Goal: Task Accomplishment & Management: Complete application form

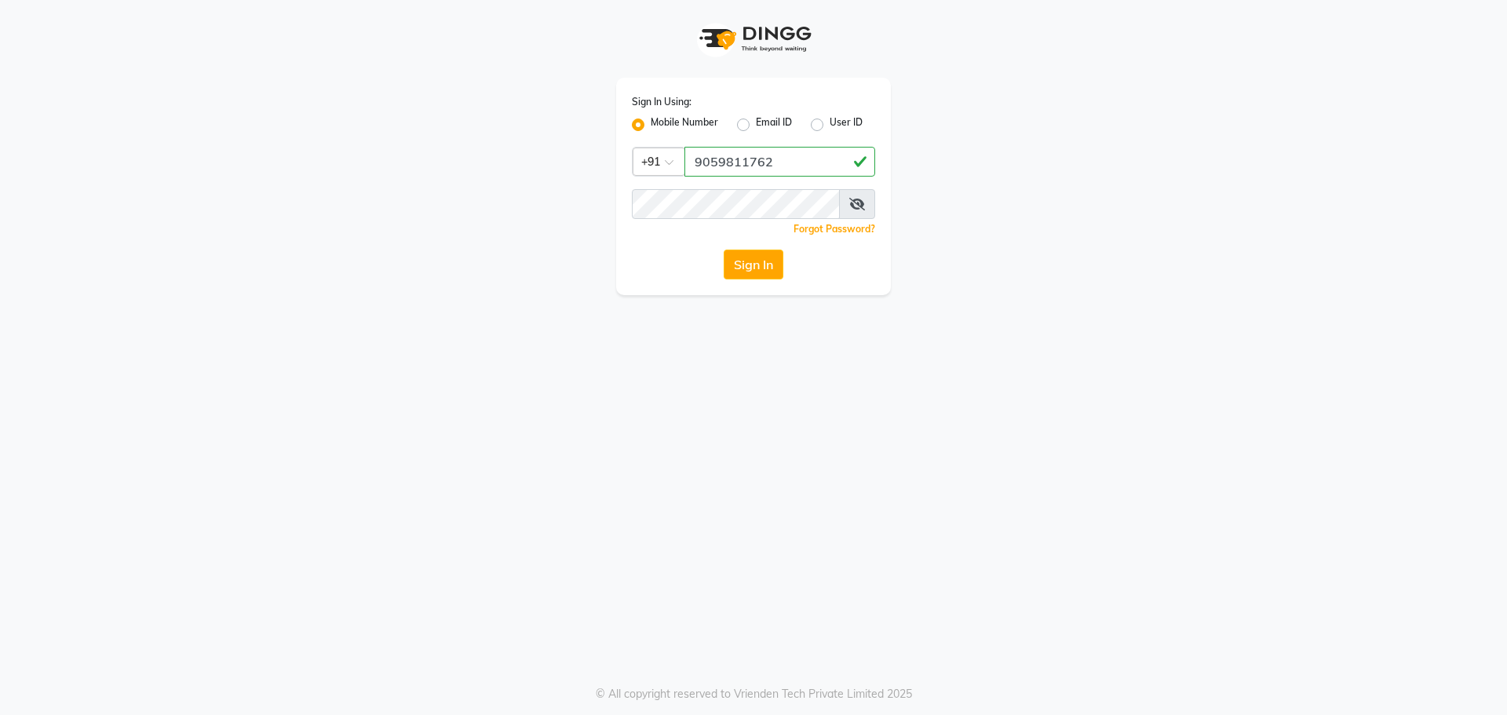
type input "9059811762"
click at [765, 270] on button "Sign In" at bounding box center [754, 265] width 60 height 30
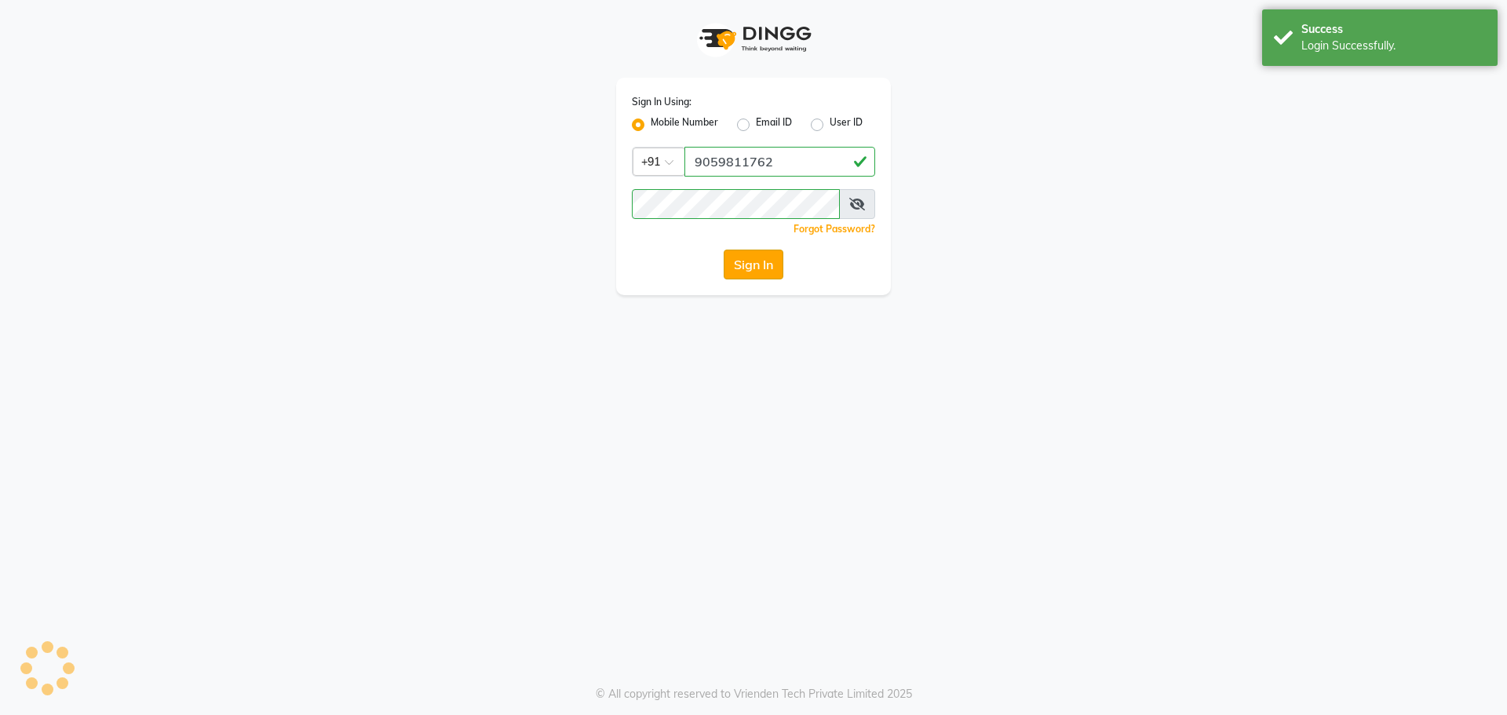
select select "service"
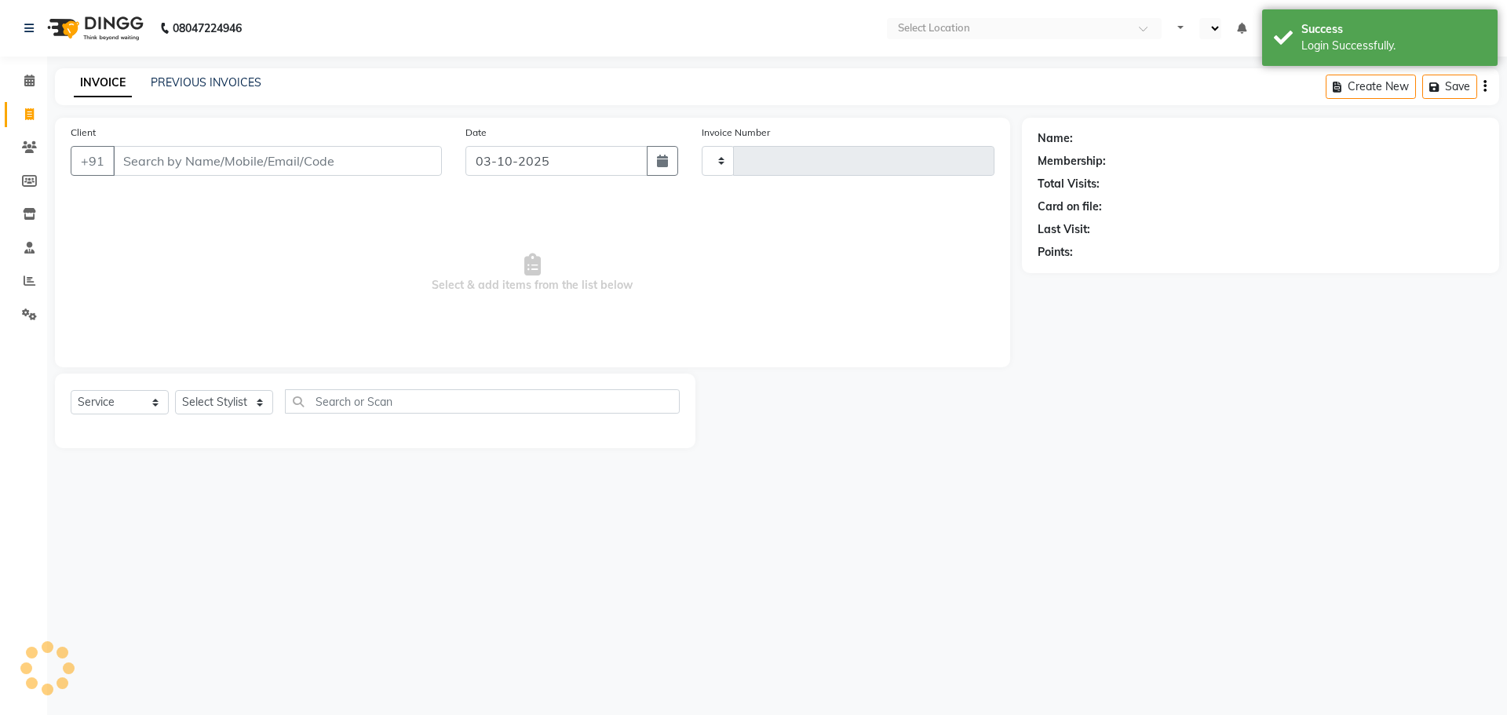
select select "en"
type input "2872"
select select "7902"
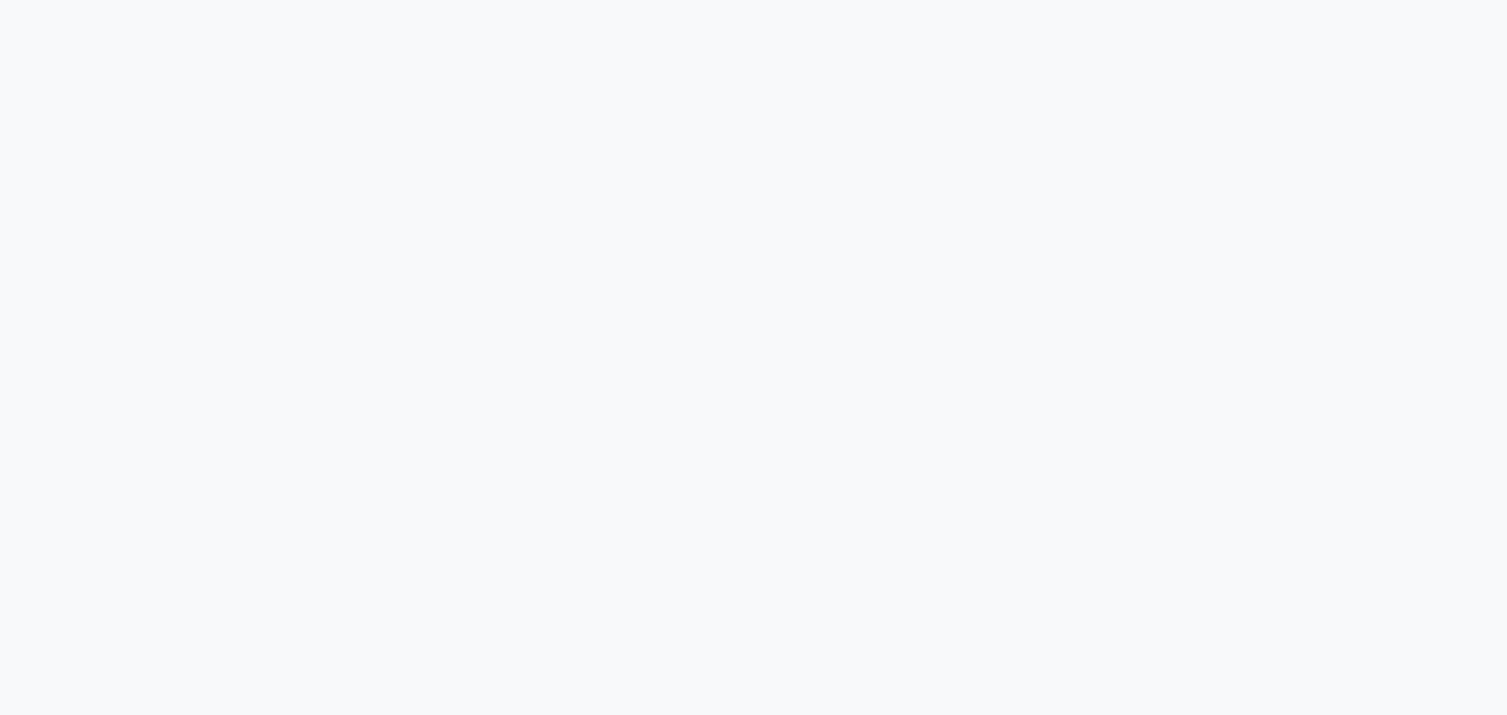
drag, startPoint x: 0, startPoint y: 0, endPoint x: 818, endPoint y: 71, distance: 821.1
click at [818, 71] on div at bounding box center [753, 357] width 1507 height 715
select select "service"
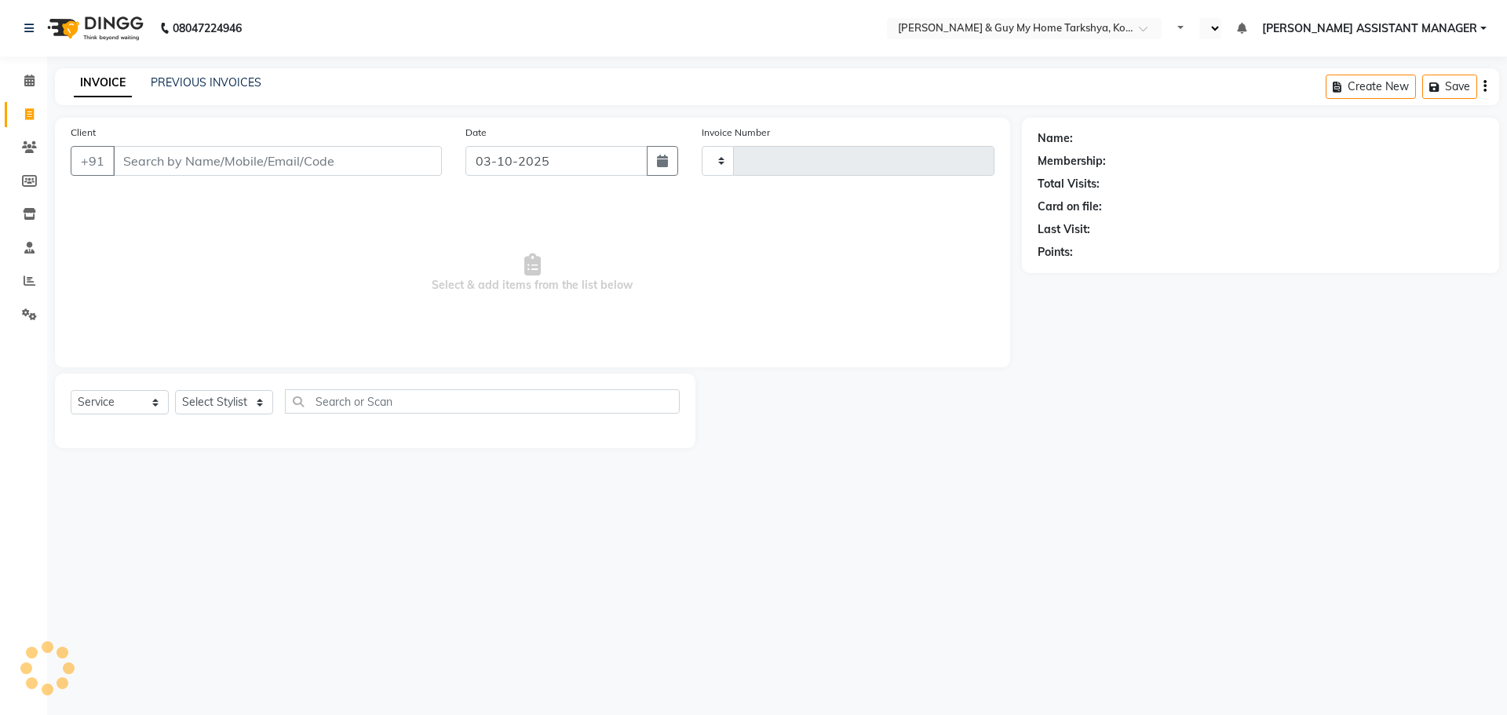
select select "en"
type input "2872"
select select "7902"
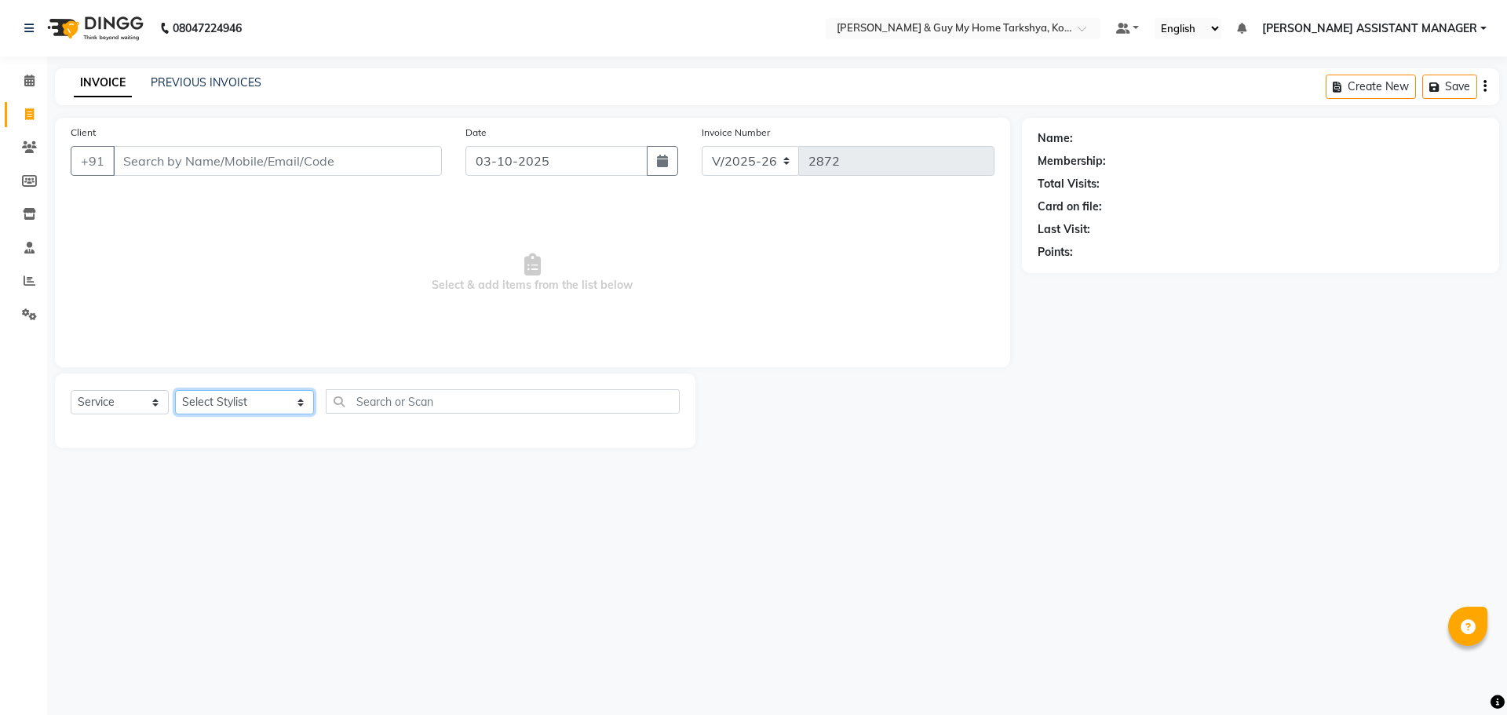
drag, startPoint x: 223, startPoint y: 401, endPoint x: 226, endPoint y: 393, distance: 8.5
click at [223, 401] on select "Select Stylist ANKUR ANSHU ARCHANA ARSHAD ELVINA GANESH GLORY IRFAN JIYA KRISHN…" at bounding box center [244, 402] width 139 height 24
select select "90423"
click at [175, 390] on select "Select Stylist ANKUR ANSHU ARCHANA ARSHAD ELVINA GANESH GLORY IRFAN JIYA KRISHN…" at bounding box center [244, 402] width 139 height 24
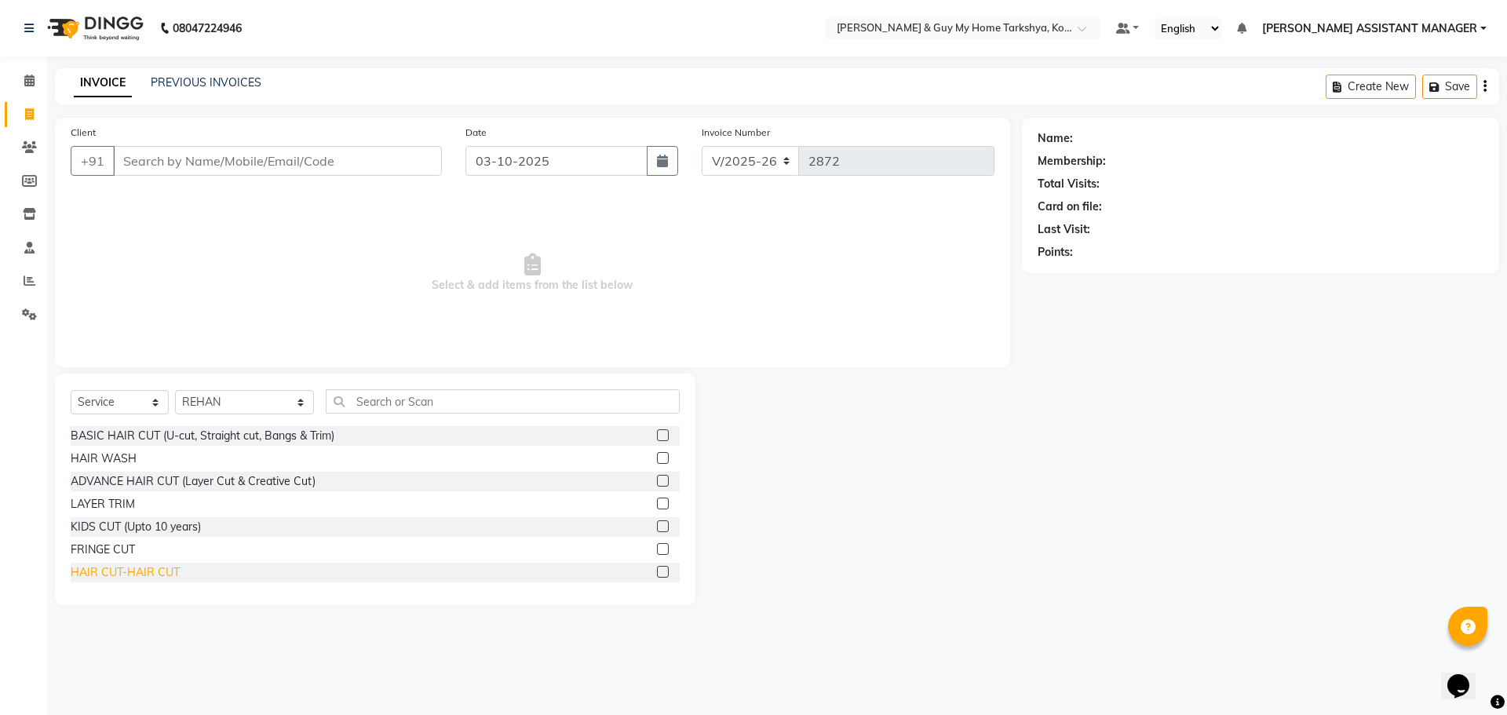
click at [149, 572] on div "HAIR CUT-HAIR CUT" at bounding box center [125, 572] width 109 height 16
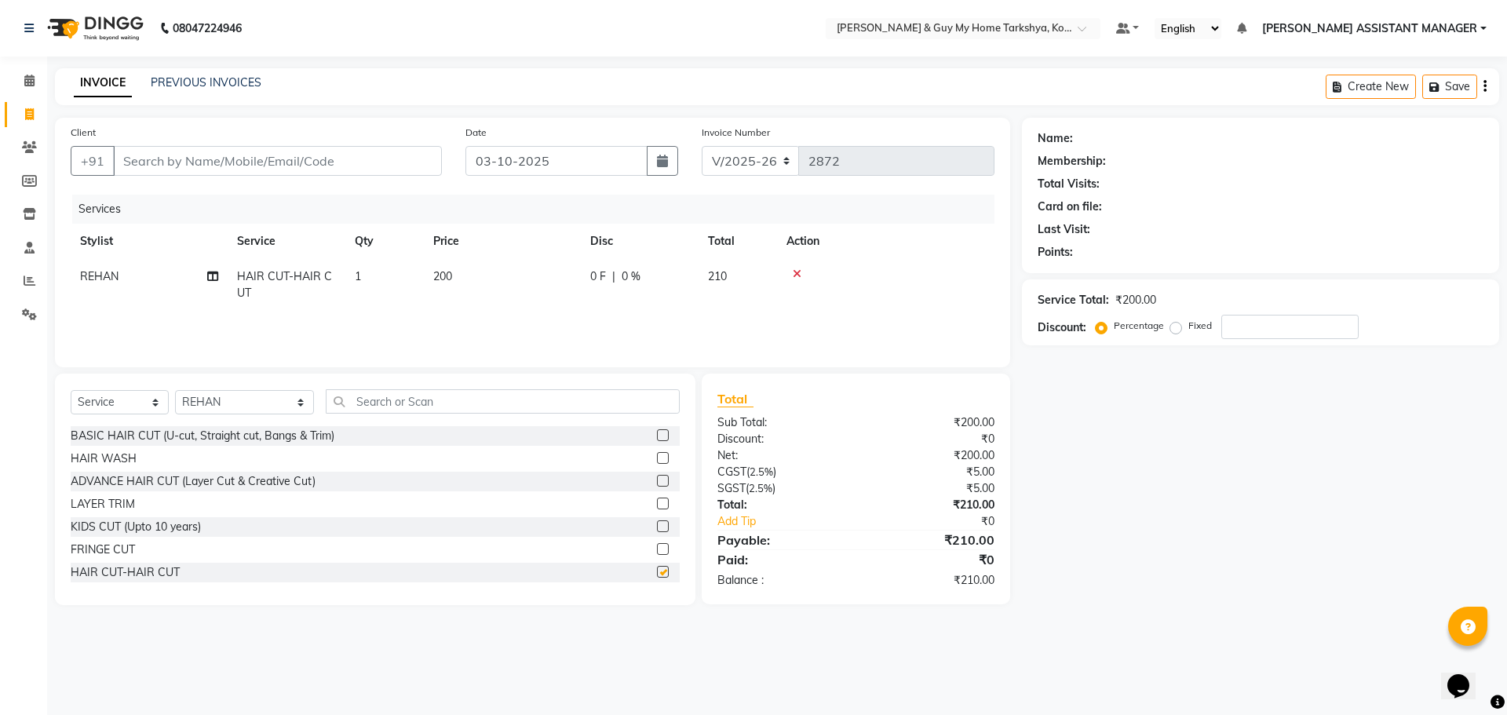
checkbox input "false"
click at [170, 154] on input "Client" at bounding box center [277, 161] width 329 height 30
type input "9"
type input "0"
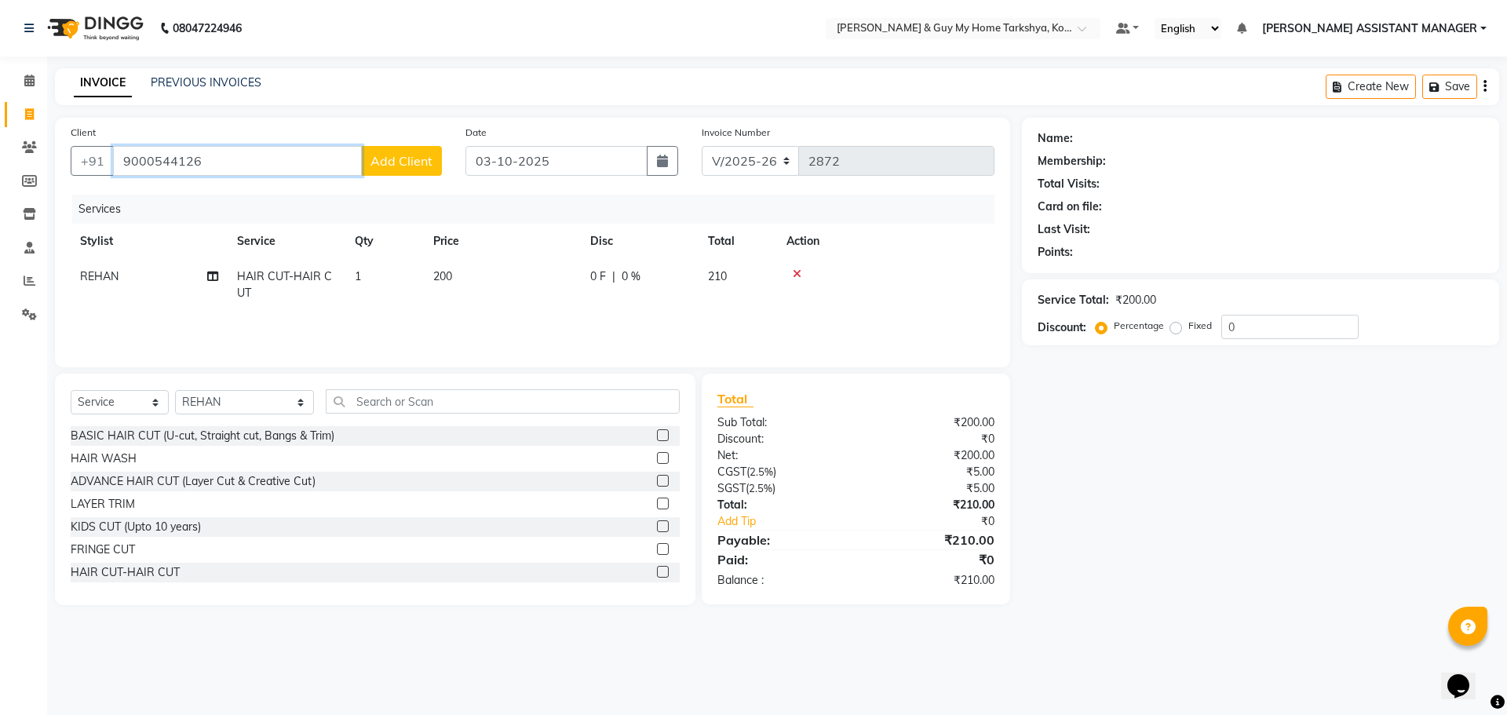
type input "9000544126"
click at [408, 163] on span "Add Client" at bounding box center [402, 161] width 62 height 16
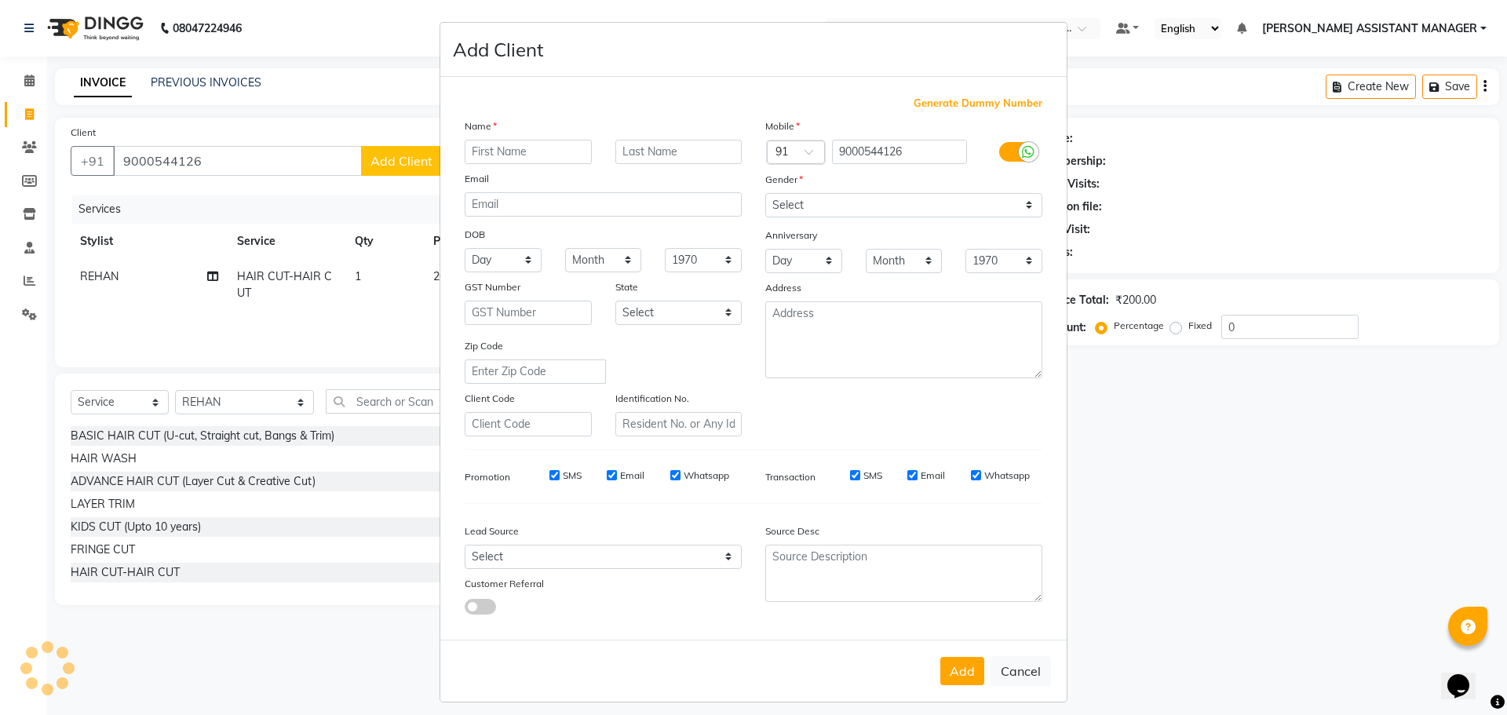
click at [520, 160] on input "text" at bounding box center [528, 152] width 127 height 24
type input "VIJAY"
click at [666, 152] on input "text" at bounding box center [678, 152] width 127 height 24
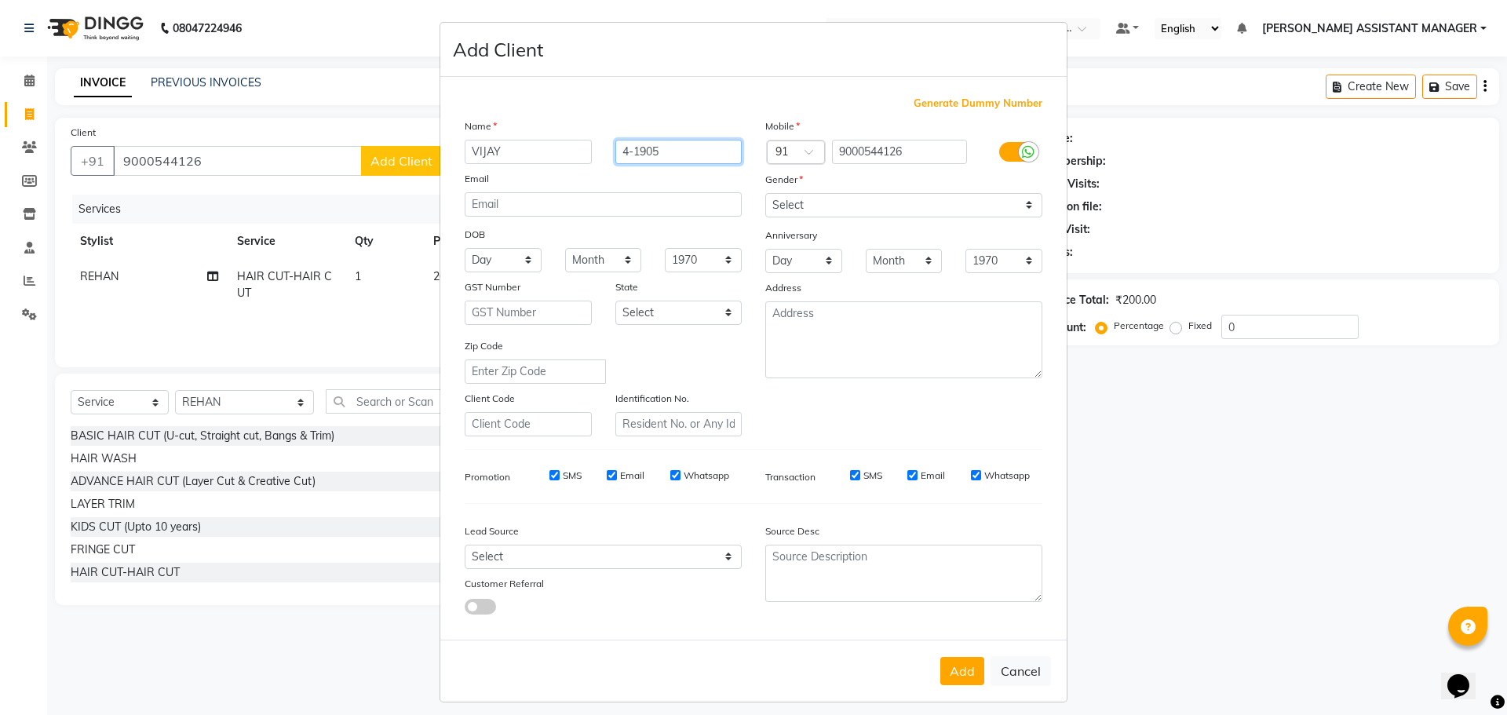
type input "4-1905"
click at [806, 199] on select "Select Male Female Other Prefer Not To Say" at bounding box center [903, 205] width 277 height 24
select select "male"
click at [765, 193] on select "Select Male Female Other Prefer Not To Say" at bounding box center [903, 205] width 277 height 24
click at [951, 662] on button "Add" at bounding box center [962, 671] width 44 height 28
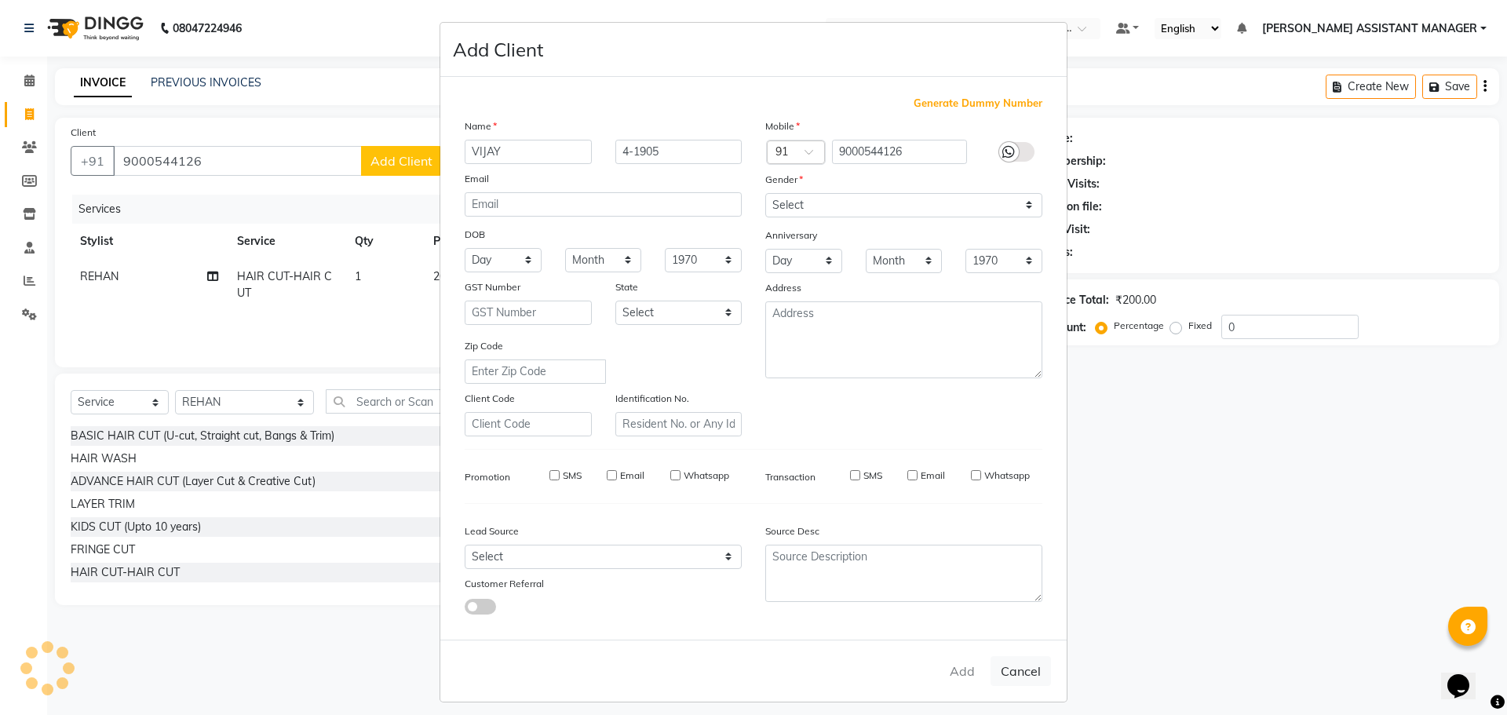
type input "90******26"
select select
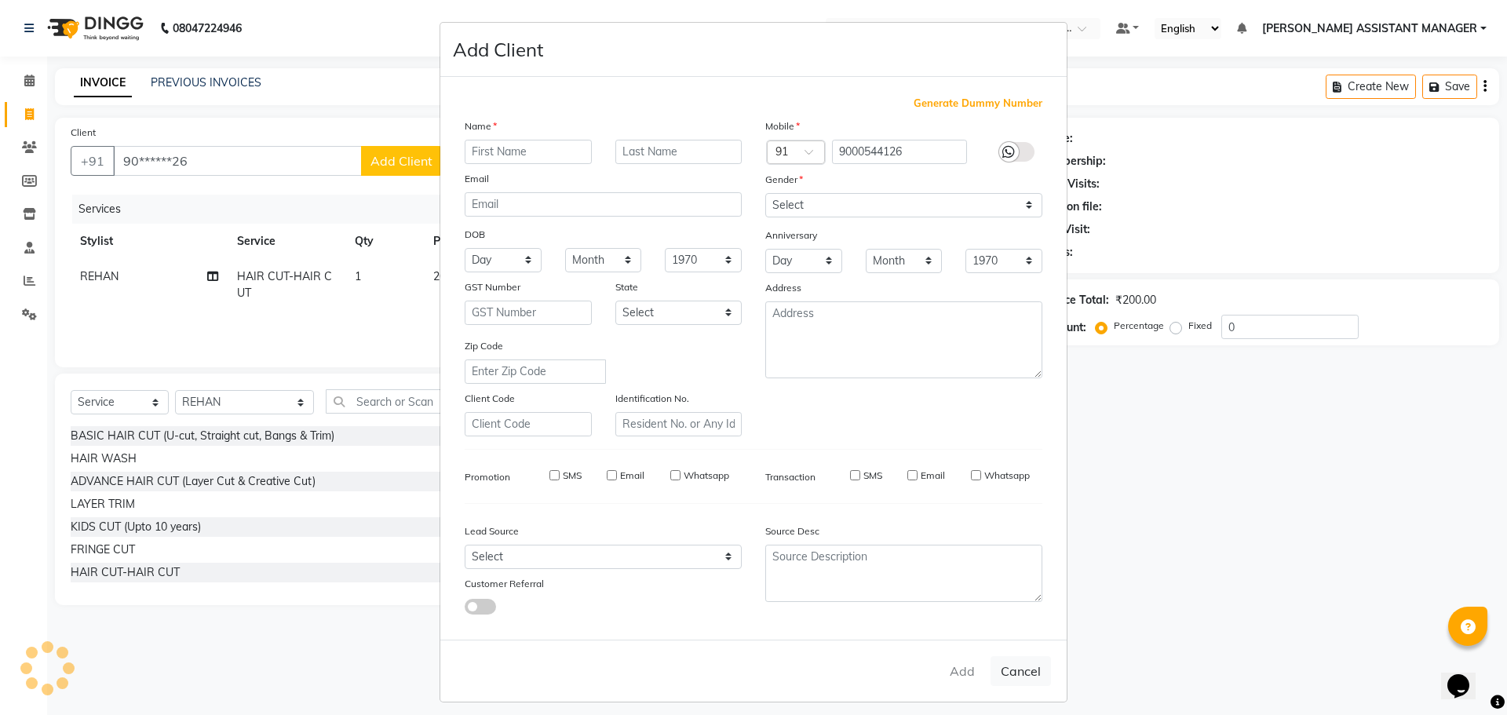
select select
checkbox input "false"
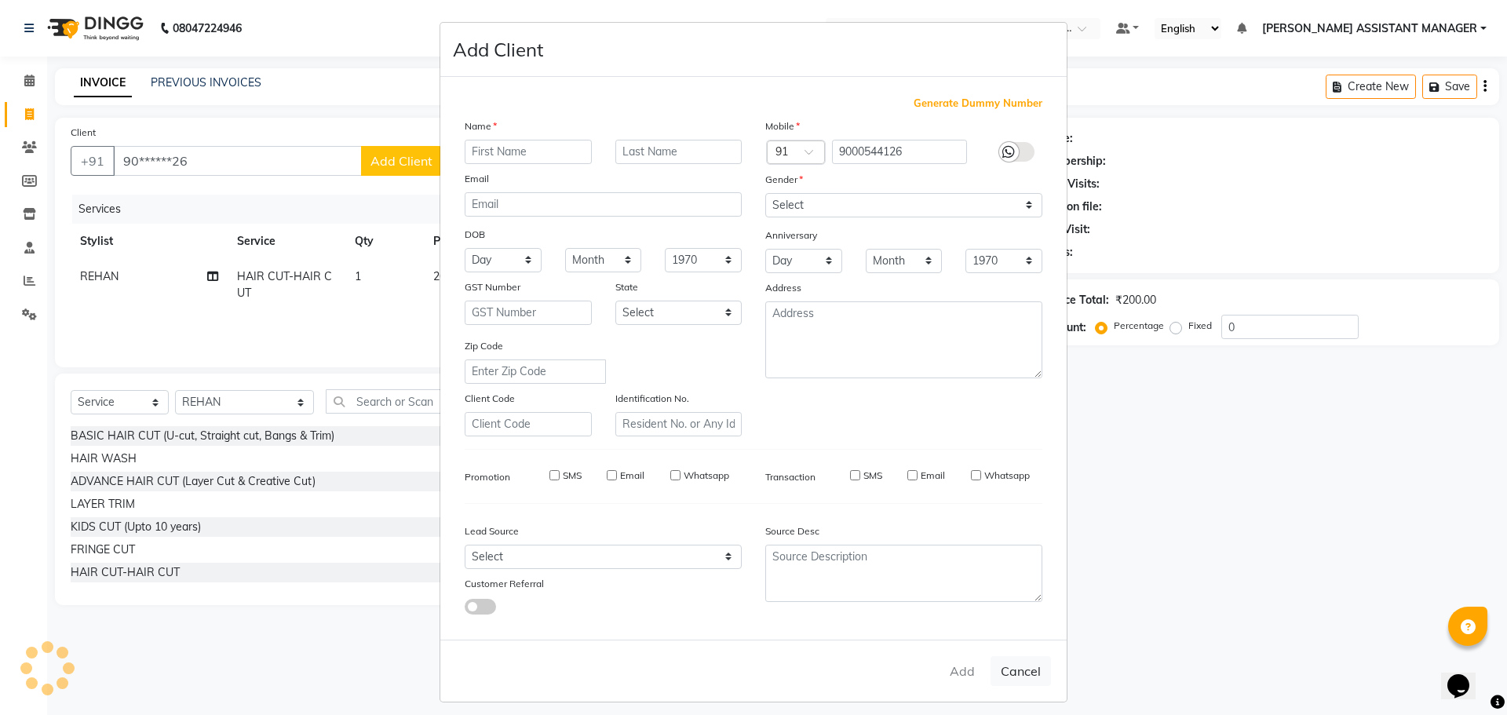
checkbox input "false"
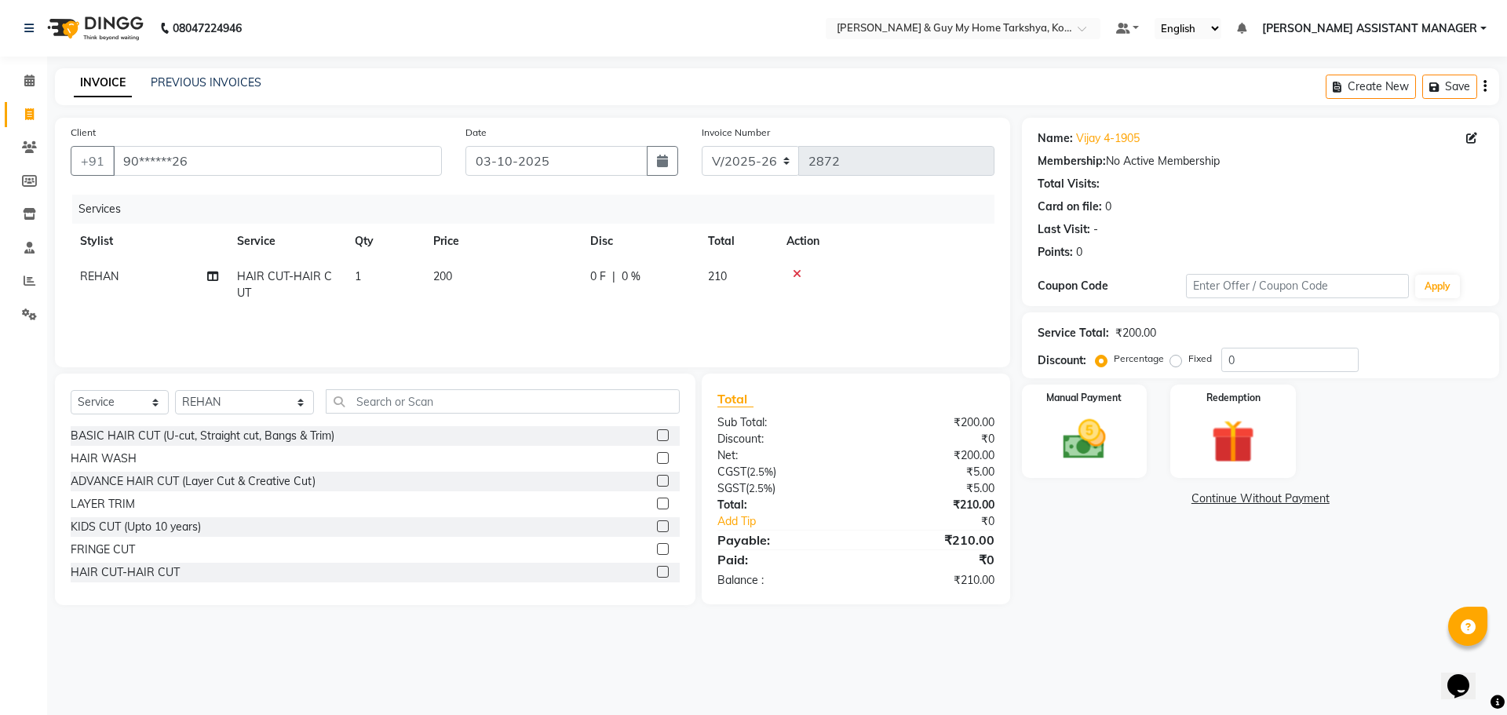
drag, startPoint x: 982, startPoint y: 623, endPoint x: 1411, endPoint y: 561, distance: 433.1
click at [1411, 561] on div "Name: Vijay 4-1905 Membership: No Active Membership Total Visits: Card on file:…" at bounding box center [1266, 362] width 489 height 488
click at [1093, 437] on img at bounding box center [1084, 440] width 73 height 52
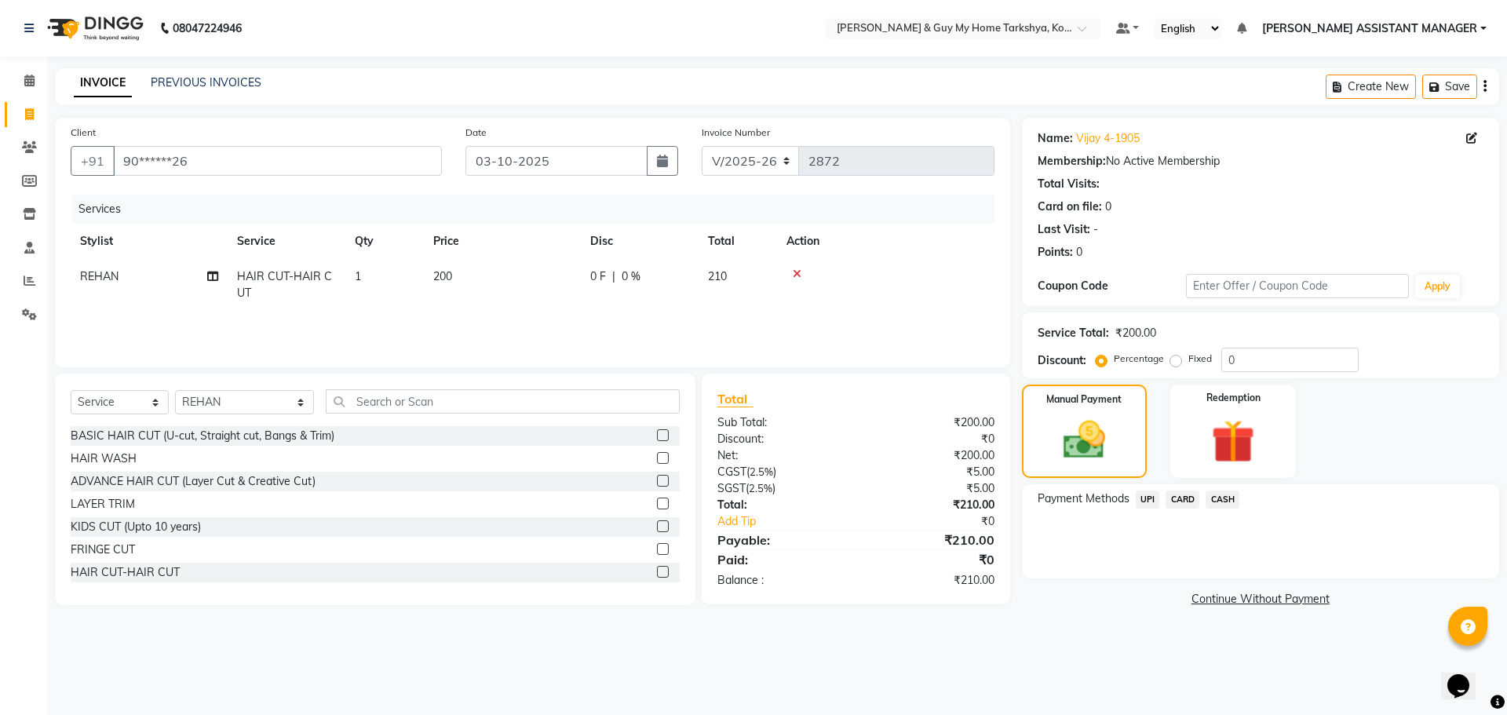
click at [1145, 498] on span "UPI" at bounding box center [1148, 500] width 24 height 18
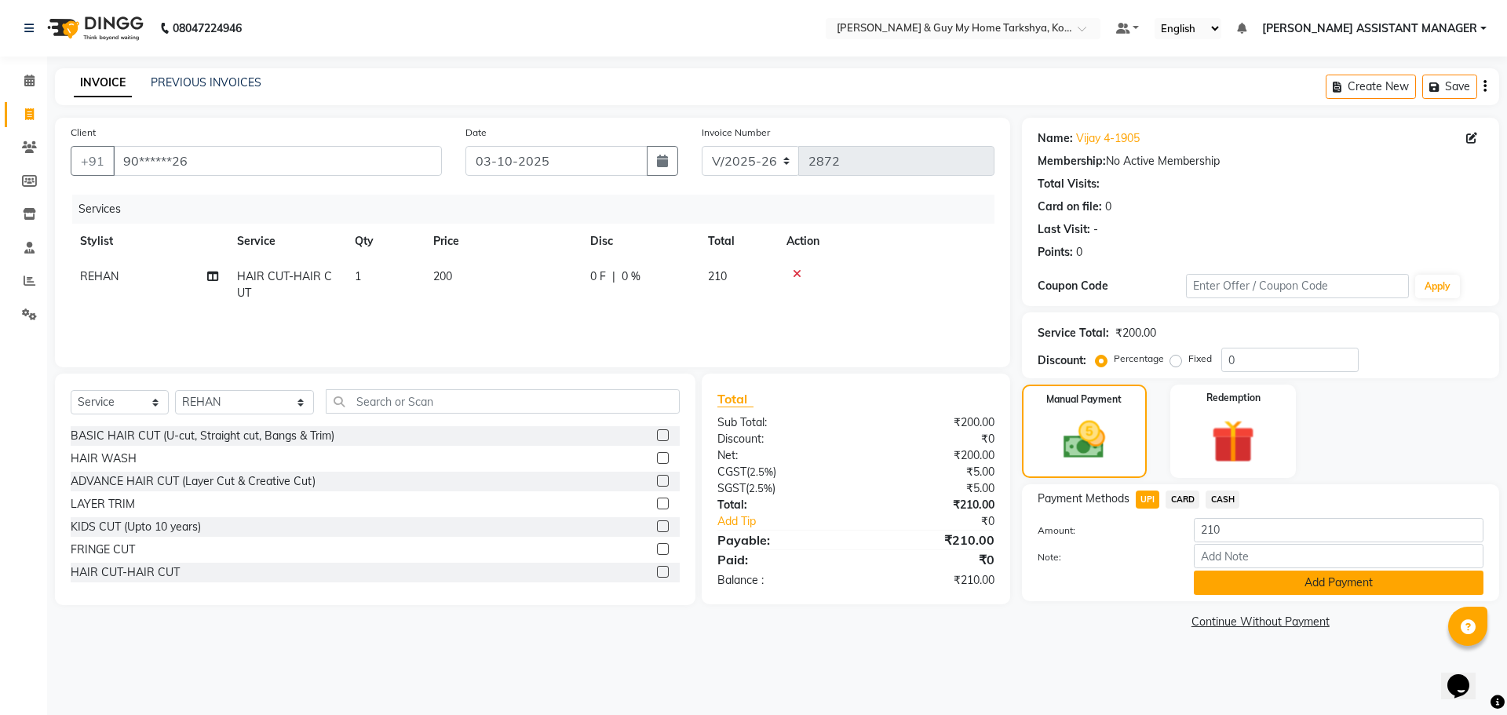
click at [1262, 591] on button "Add Payment" at bounding box center [1339, 583] width 290 height 24
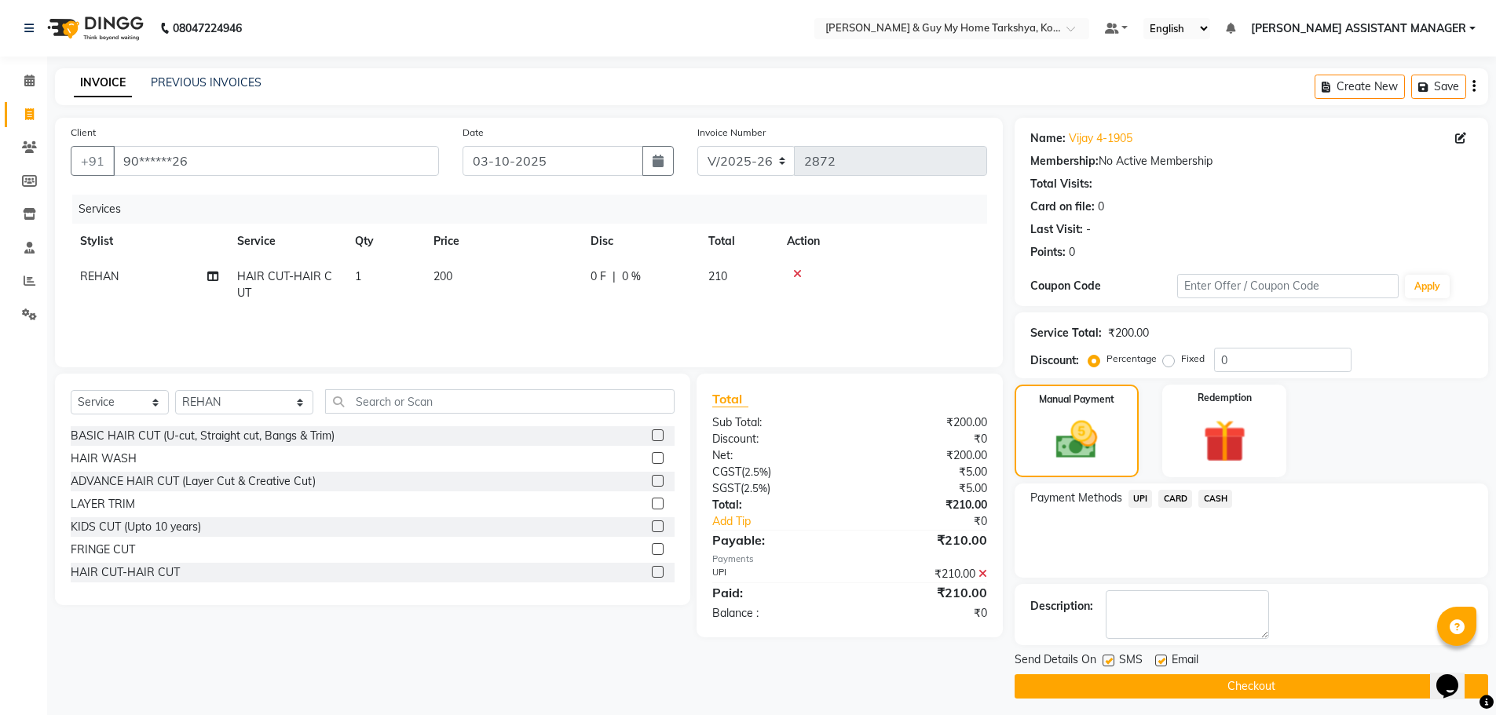
click at [1263, 694] on button "Checkout" at bounding box center [1250, 686] width 473 height 24
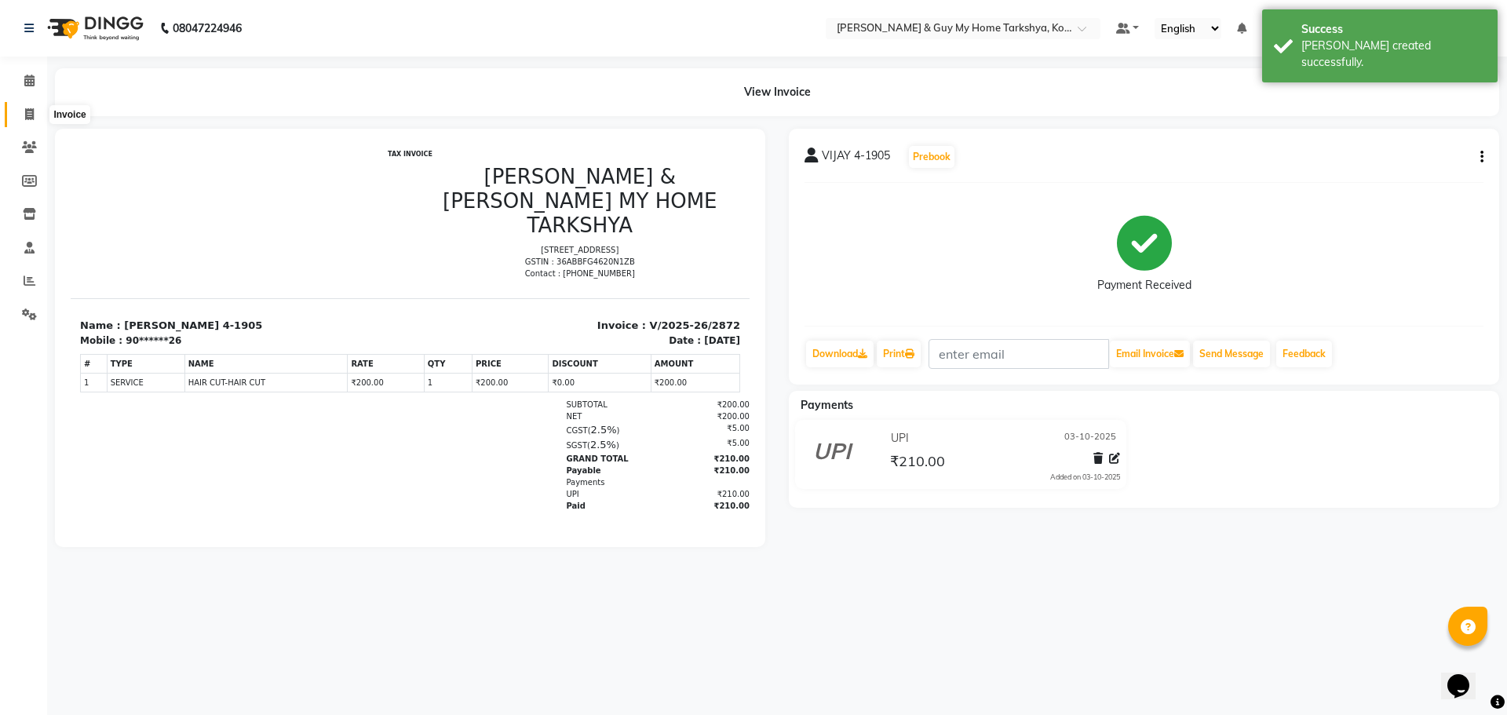
click at [34, 111] on icon at bounding box center [29, 114] width 9 height 12
select select "service"
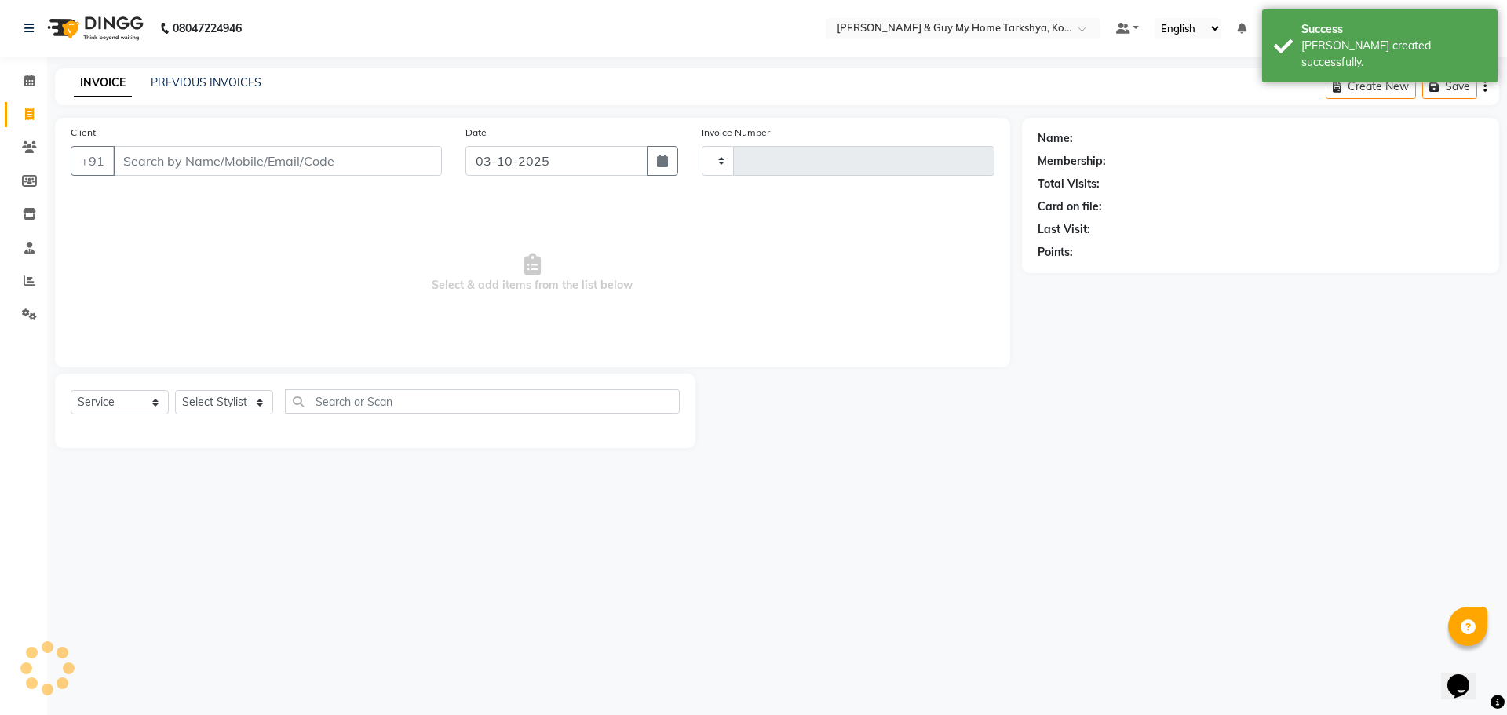
type input "2873"
select select "7902"
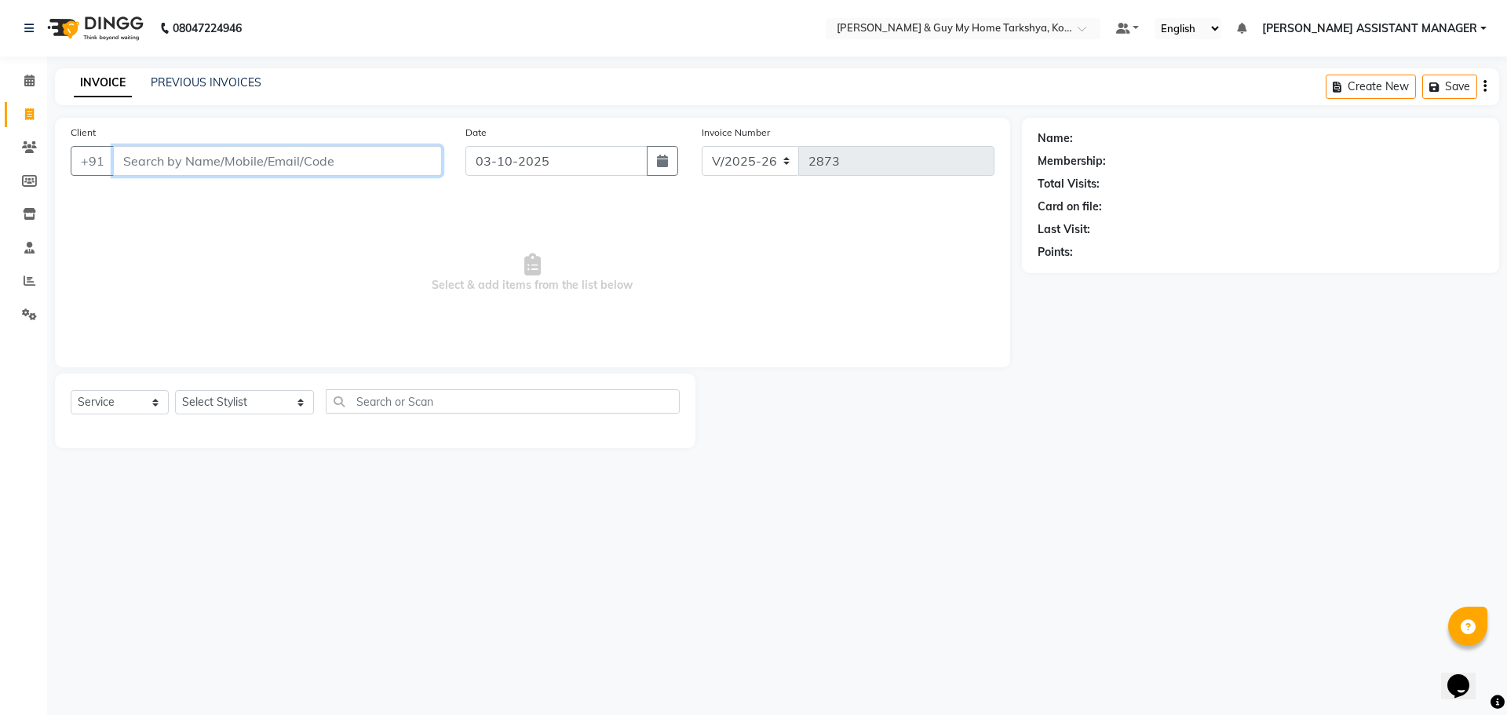
click at [219, 160] on input "Client" at bounding box center [277, 161] width 329 height 30
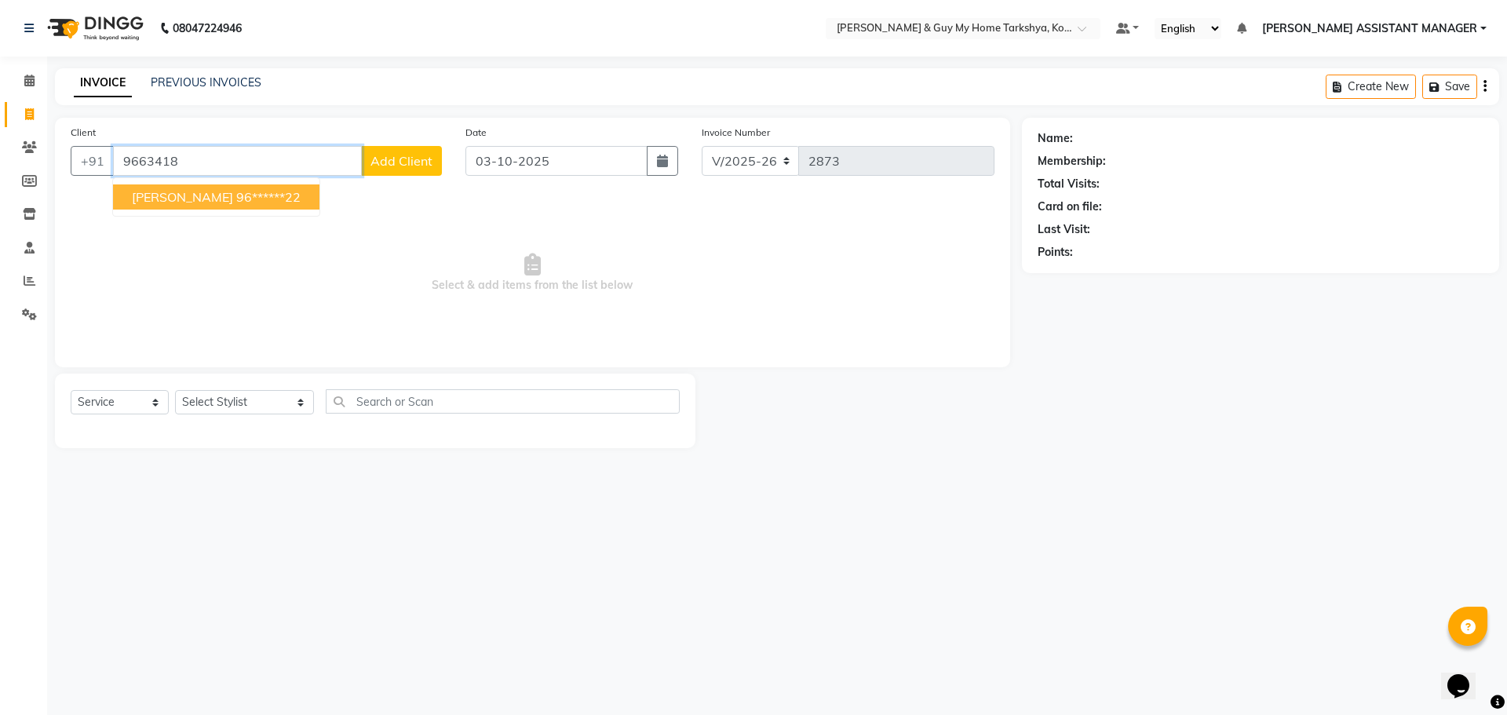
click at [218, 191] on span "MALLIKARJUN REDDY" at bounding box center [182, 197] width 101 height 16
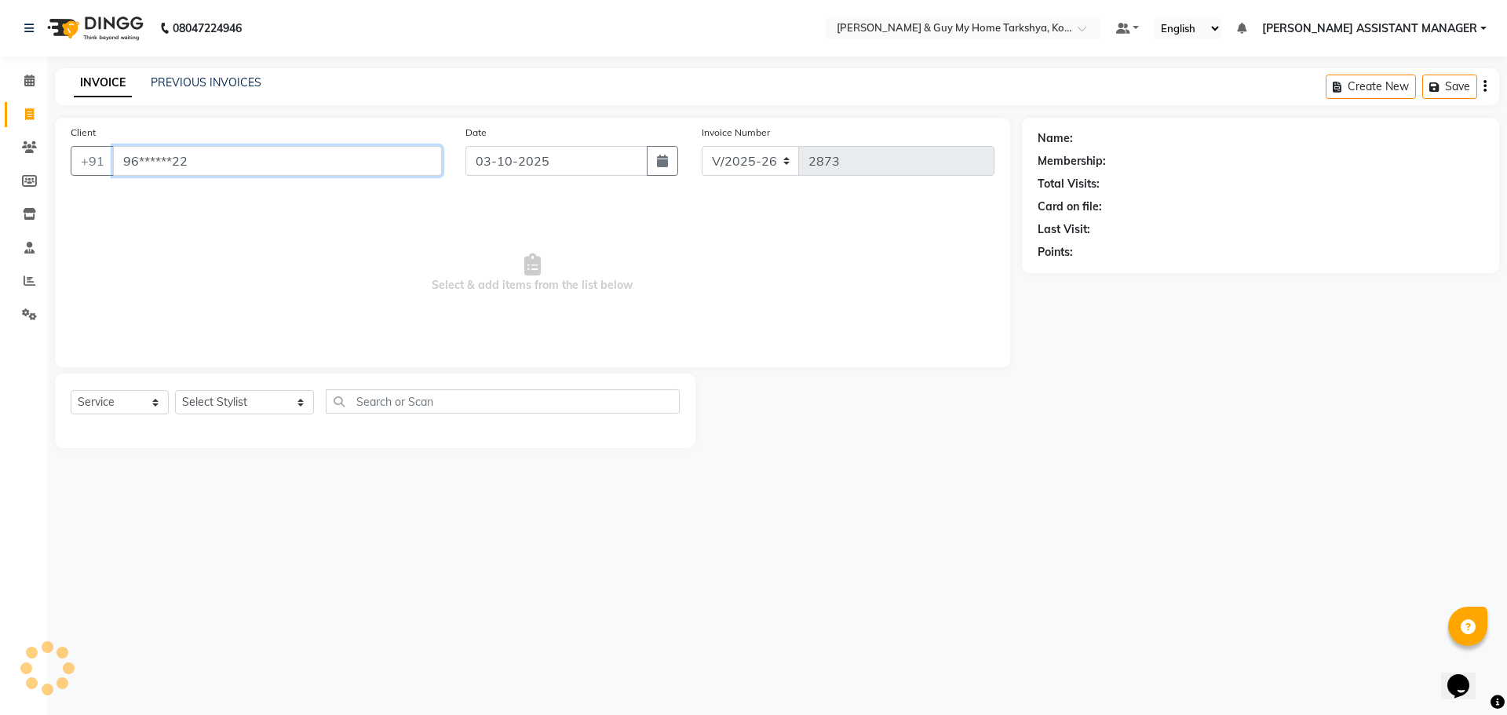
type input "96******22"
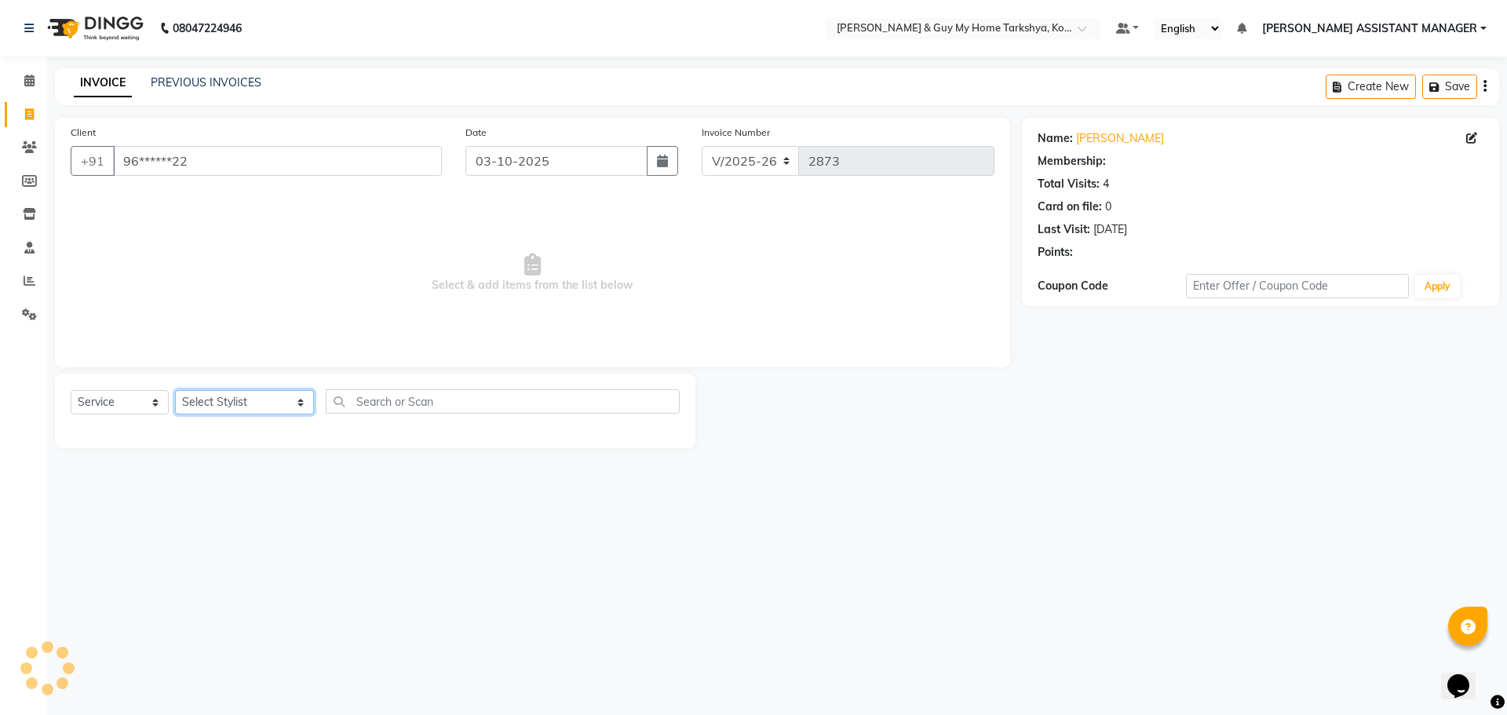
click at [223, 400] on select "Select Stylist ANKUR ANSHU ARCHANA ARSHAD ELVINA GANESH GLORY IRFAN JIYA KRISHN…" at bounding box center [244, 402] width 139 height 24
select select "71412"
click at [175, 390] on select "Select Stylist ANKUR ANSHU ARCHANA ARSHAD ELVINA GANESH GLORY IRFAN JIYA KRISHN…" at bounding box center [244, 402] width 139 height 24
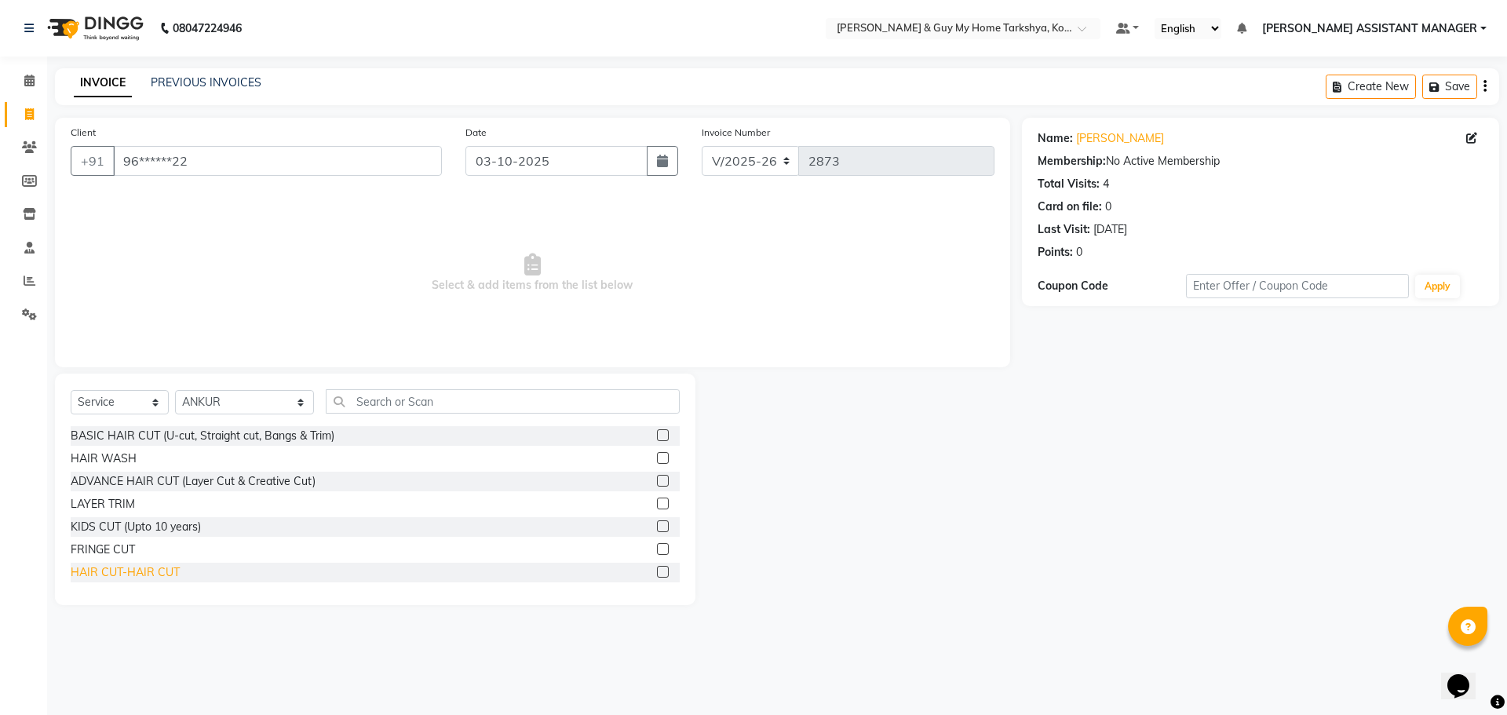
click at [153, 579] on div "HAIR CUT-HAIR CUT" at bounding box center [125, 572] width 109 height 16
checkbox input "false"
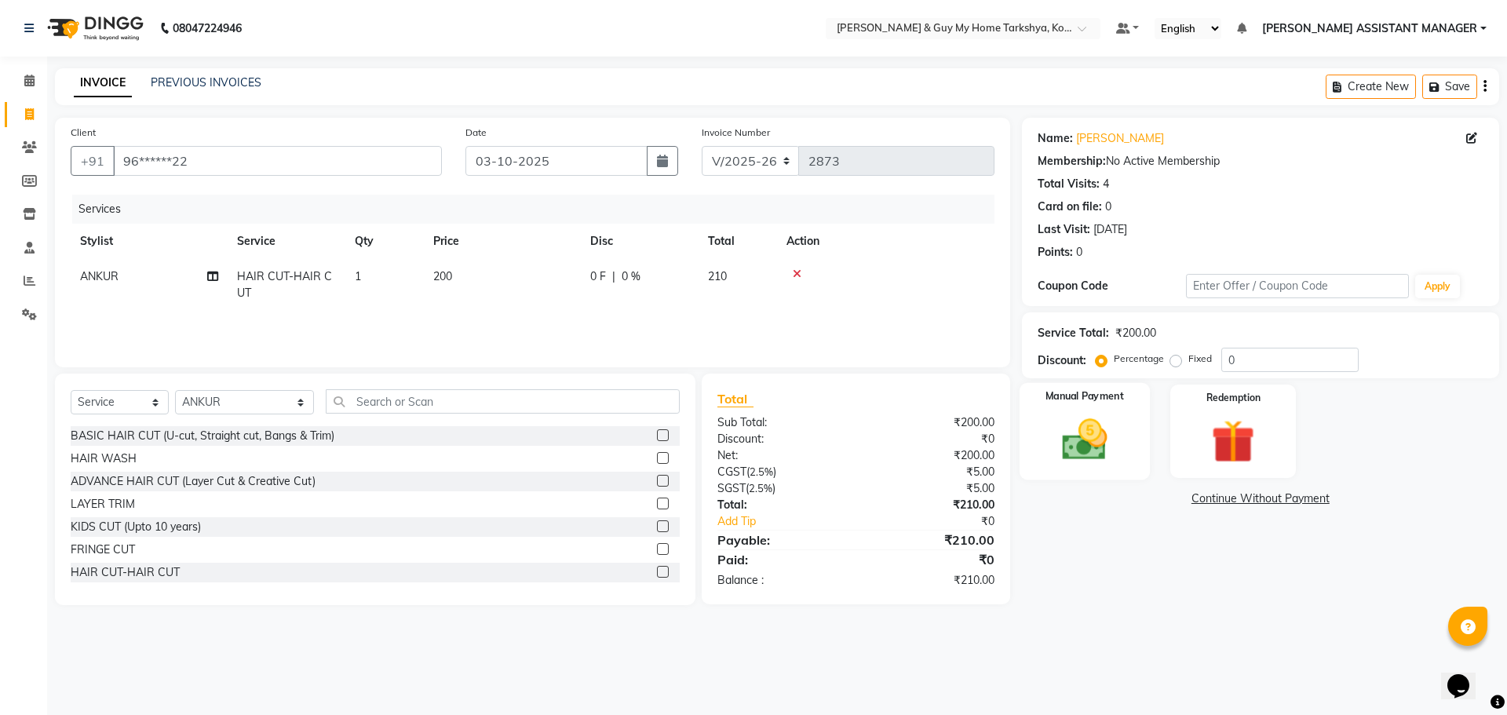
click at [1126, 438] on div "Manual Payment" at bounding box center [1084, 431] width 130 height 97
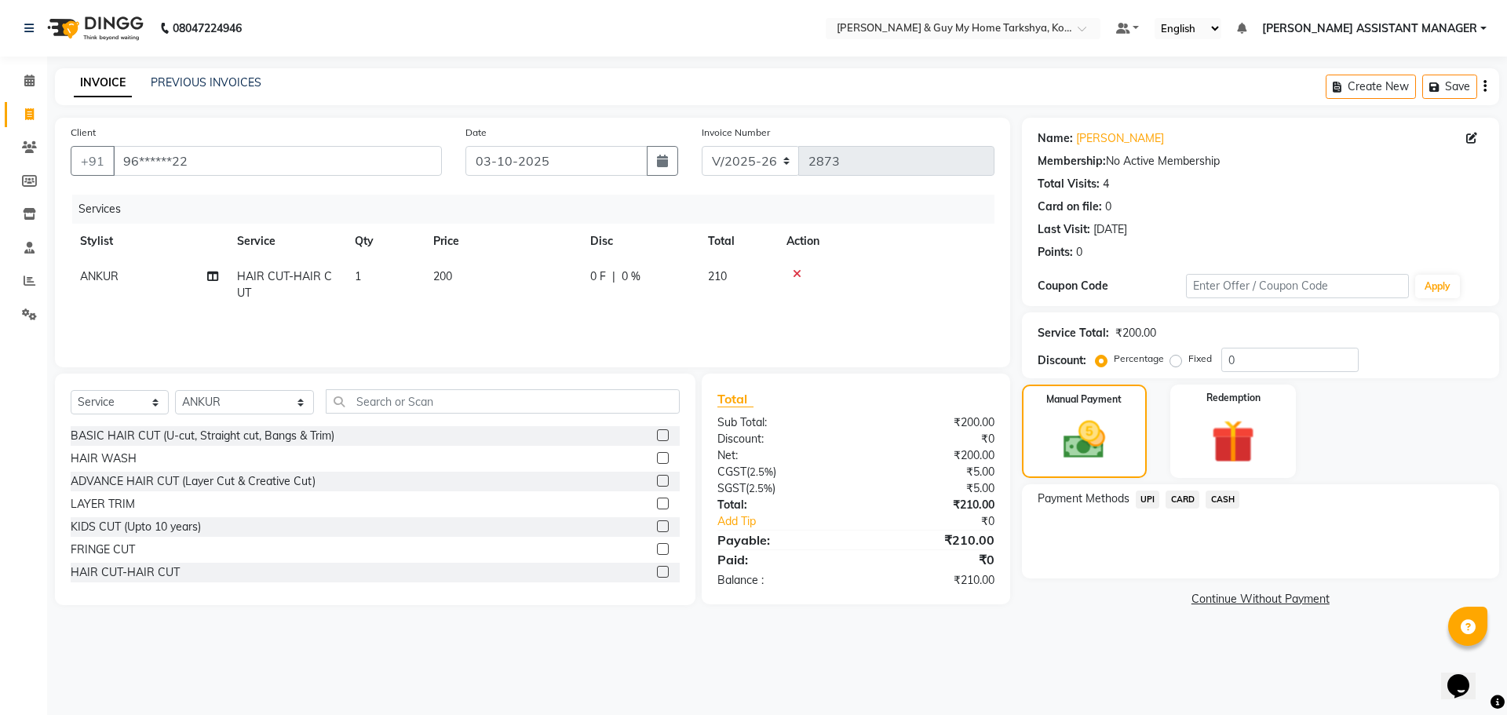
click at [1180, 505] on span "CARD" at bounding box center [1183, 500] width 34 height 18
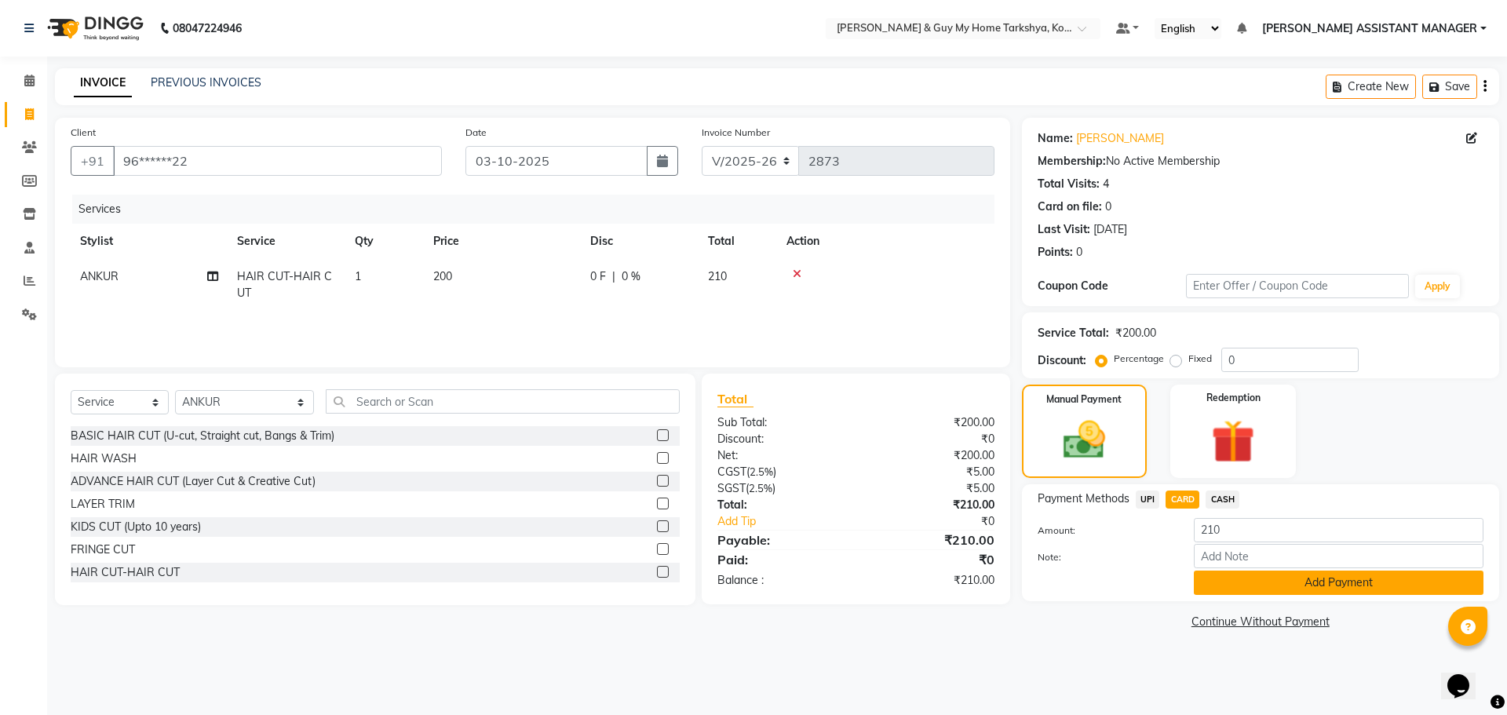
click at [1219, 584] on button "Add Payment" at bounding box center [1339, 583] width 290 height 24
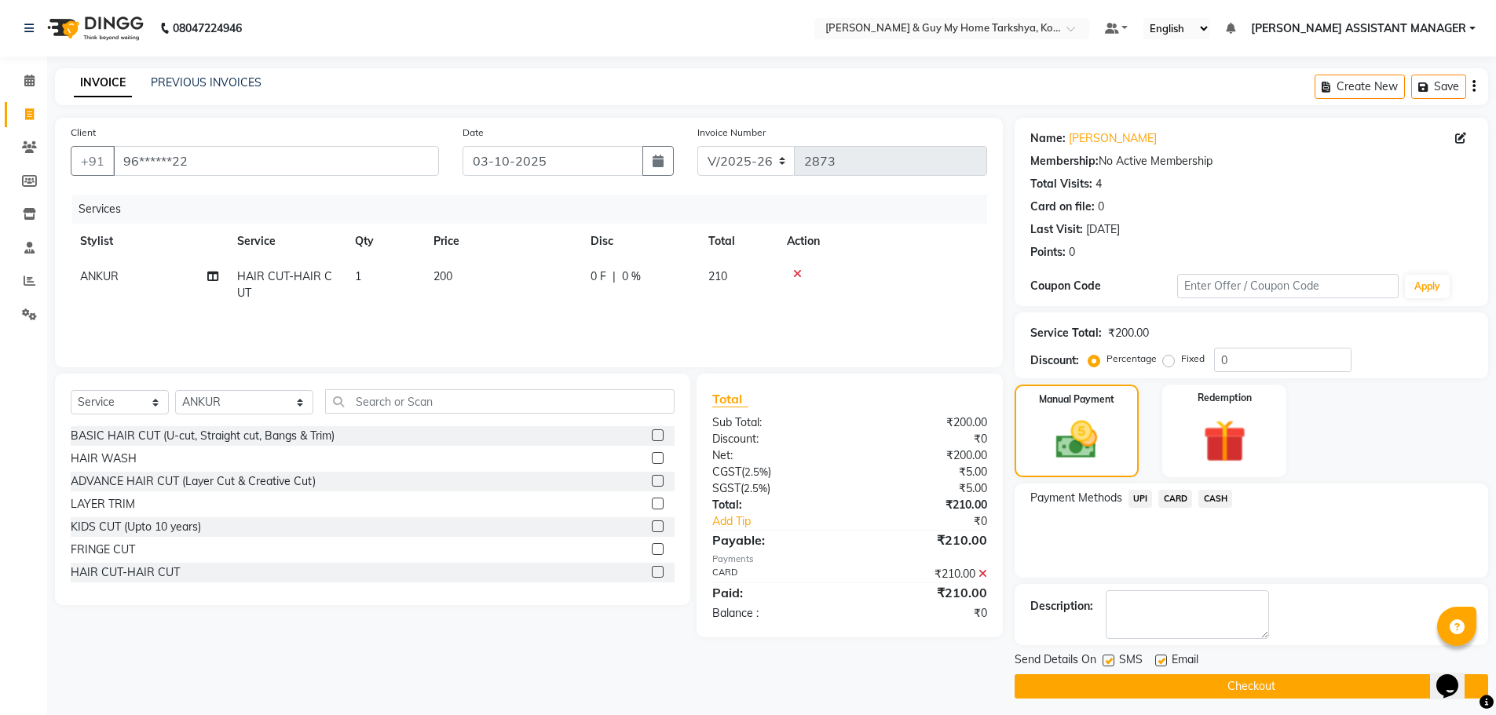
click at [1192, 684] on button "Checkout" at bounding box center [1250, 686] width 473 height 24
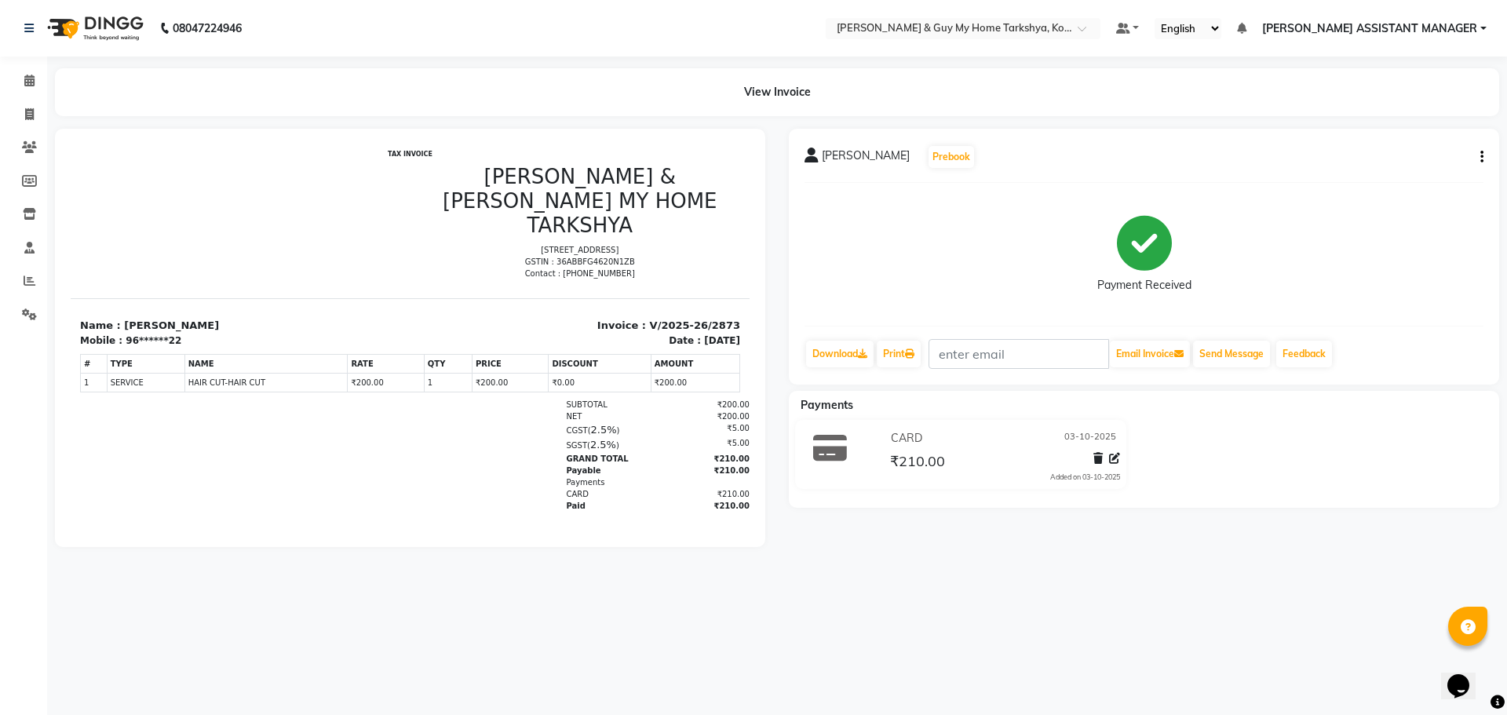
click at [1491, 161] on div "MALLIKARJUN REDDY Prebook Payment Received Download Print Email Invoice Send Me…" at bounding box center [1144, 257] width 710 height 256
click at [1482, 158] on icon "button" at bounding box center [1482, 157] width 3 height 1
click at [1429, 163] on div "Edit Item Staff" at bounding box center [1404, 158] width 108 height 20
select select
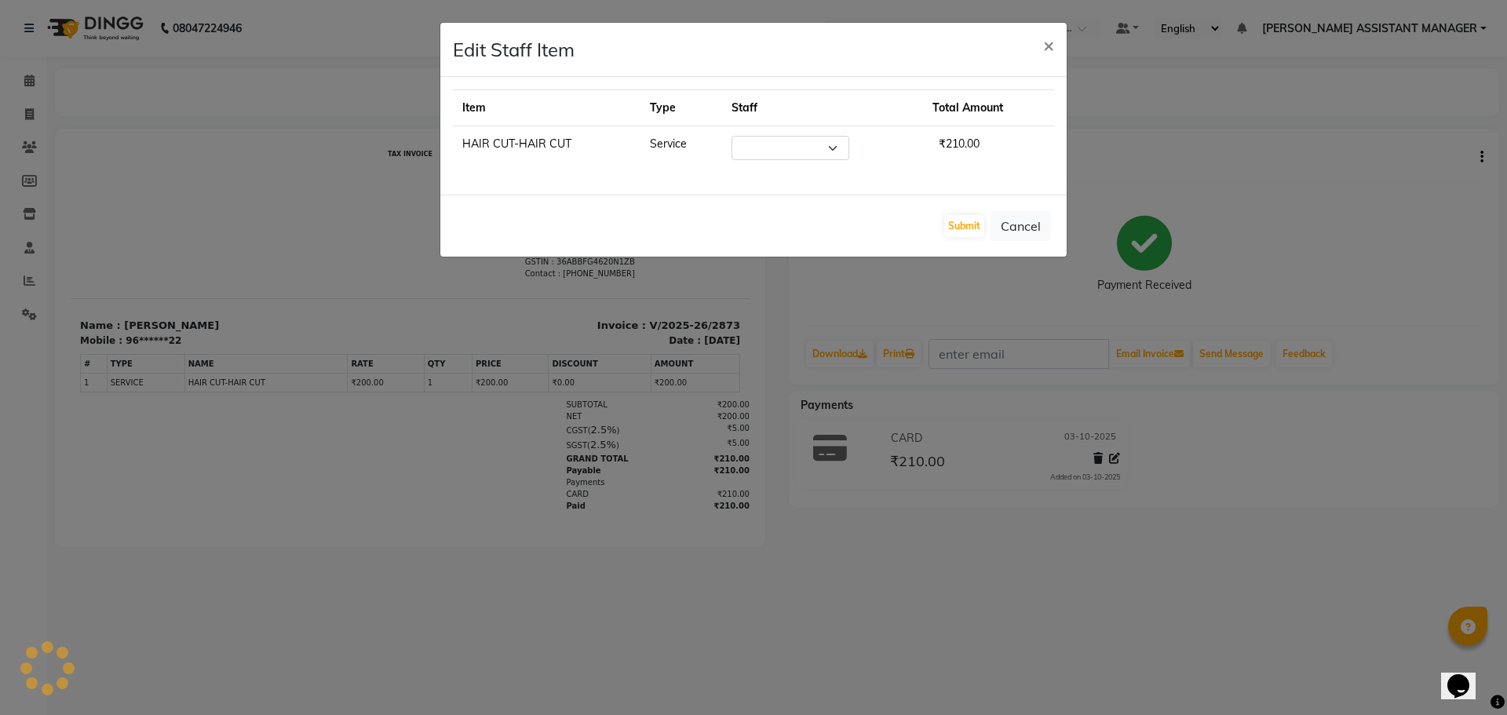
click at [1233, 507] on ngb-modal-window "Edit Staff Item × Item Type Staff Total Amount HAIR CUT-HAIR CUT Service Select…" at bounding box center [753, 357] width 1507 height 715
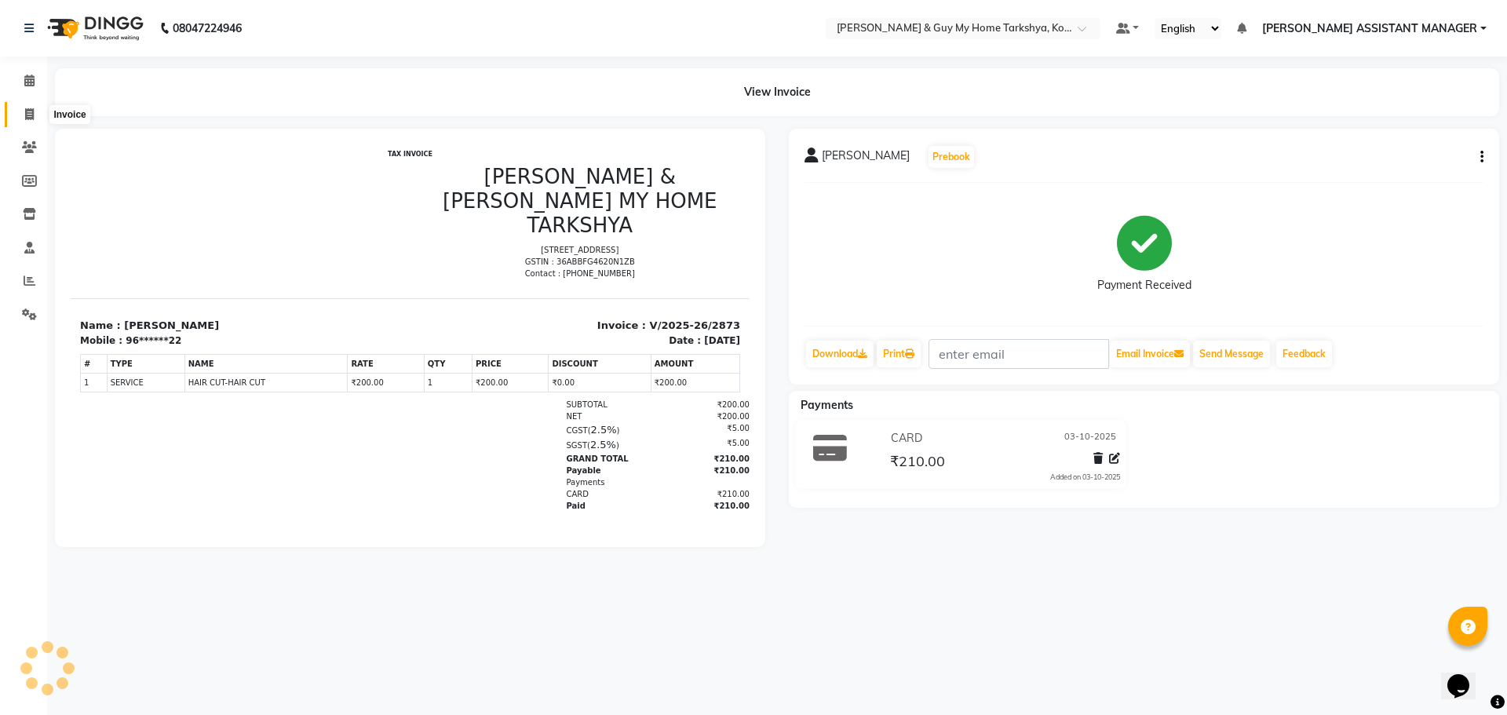
click at [16, 110] on span at bounding box center [29, 115] width 27 height 18
select select "service"
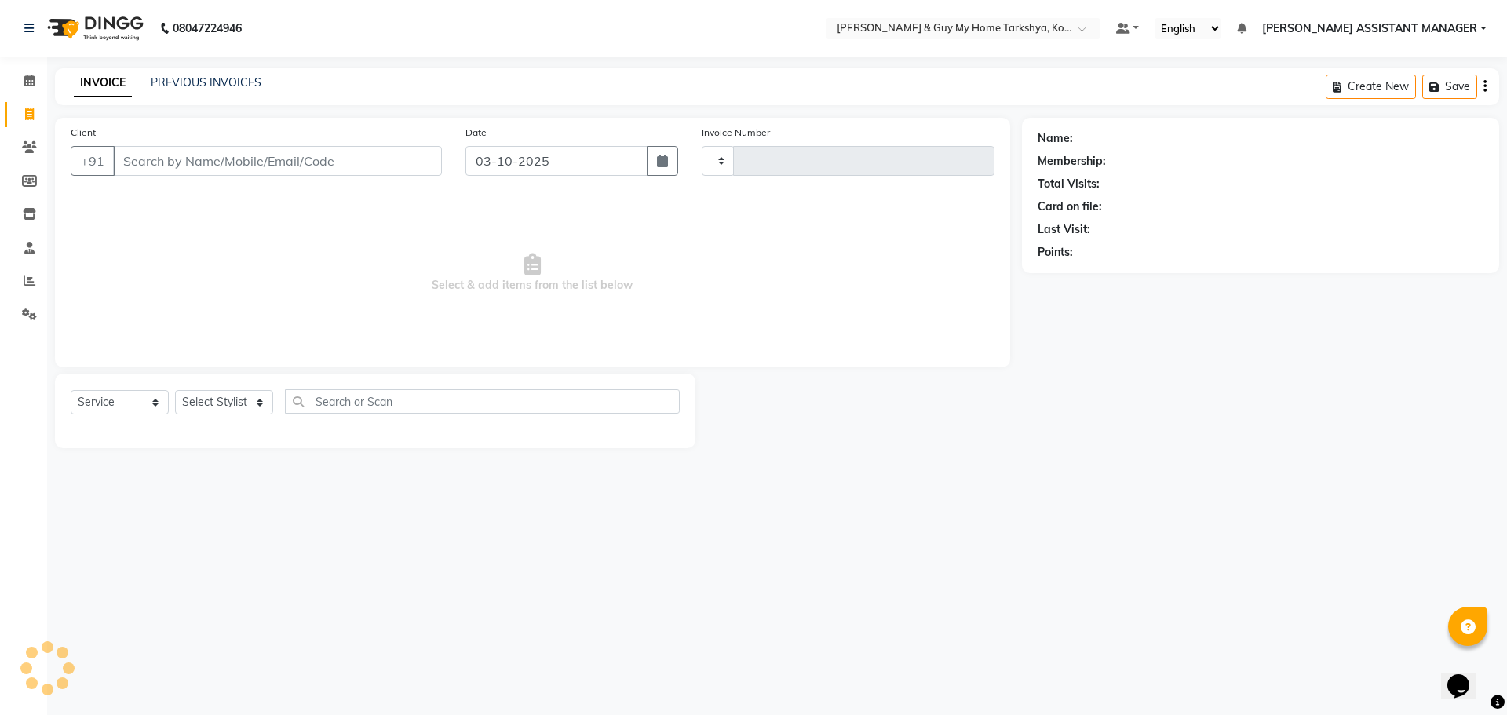
type input "2874"
select select "7902"
select select "service"
